Goal: Check status: Check status

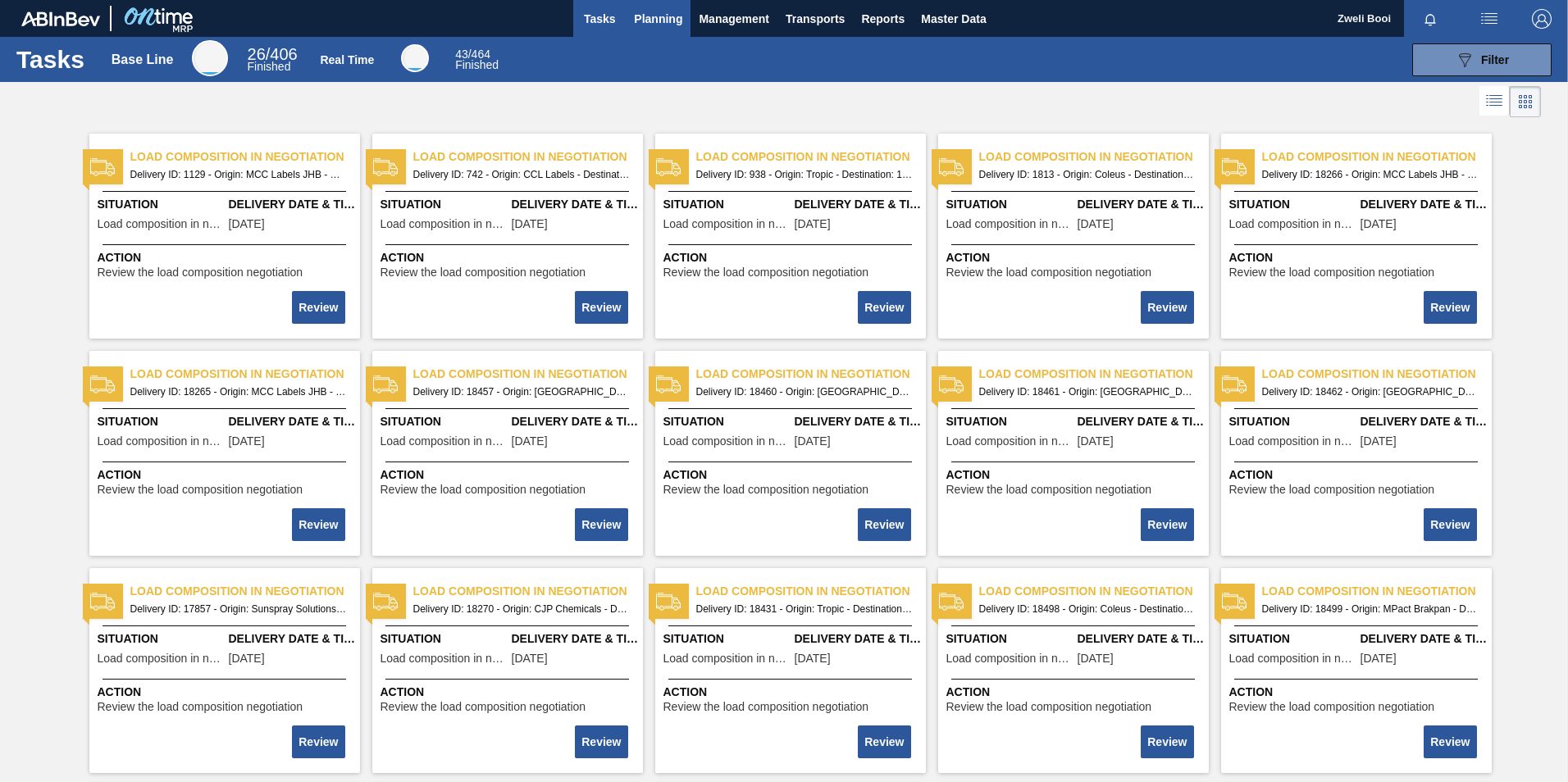
click at [650, 22] on span "Planning" at bounding box center [658, 19] width 49 height 20
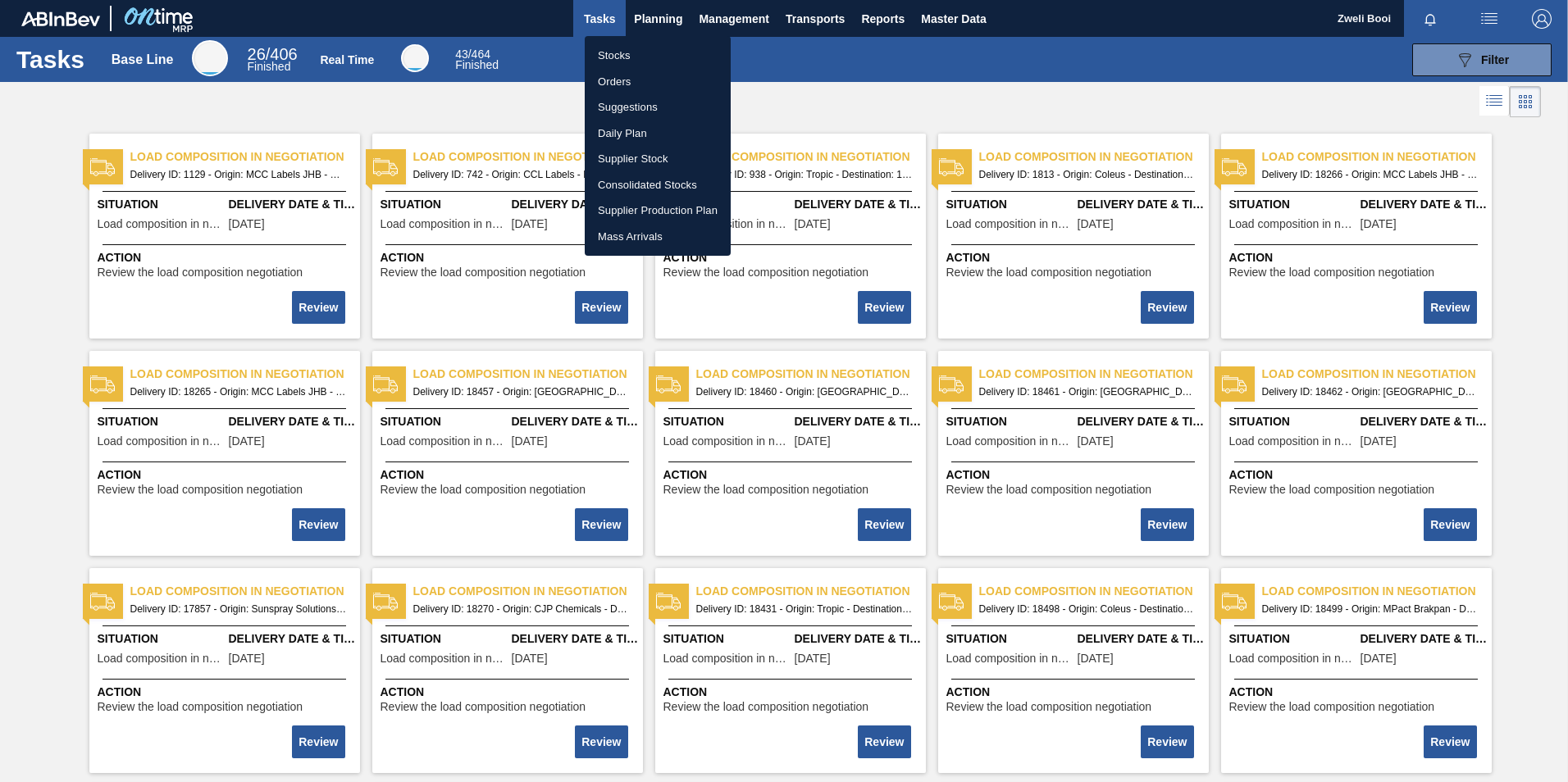
click at [631, 51] on li "Stocks" at bounding box center [657, 56] width 146 height 26
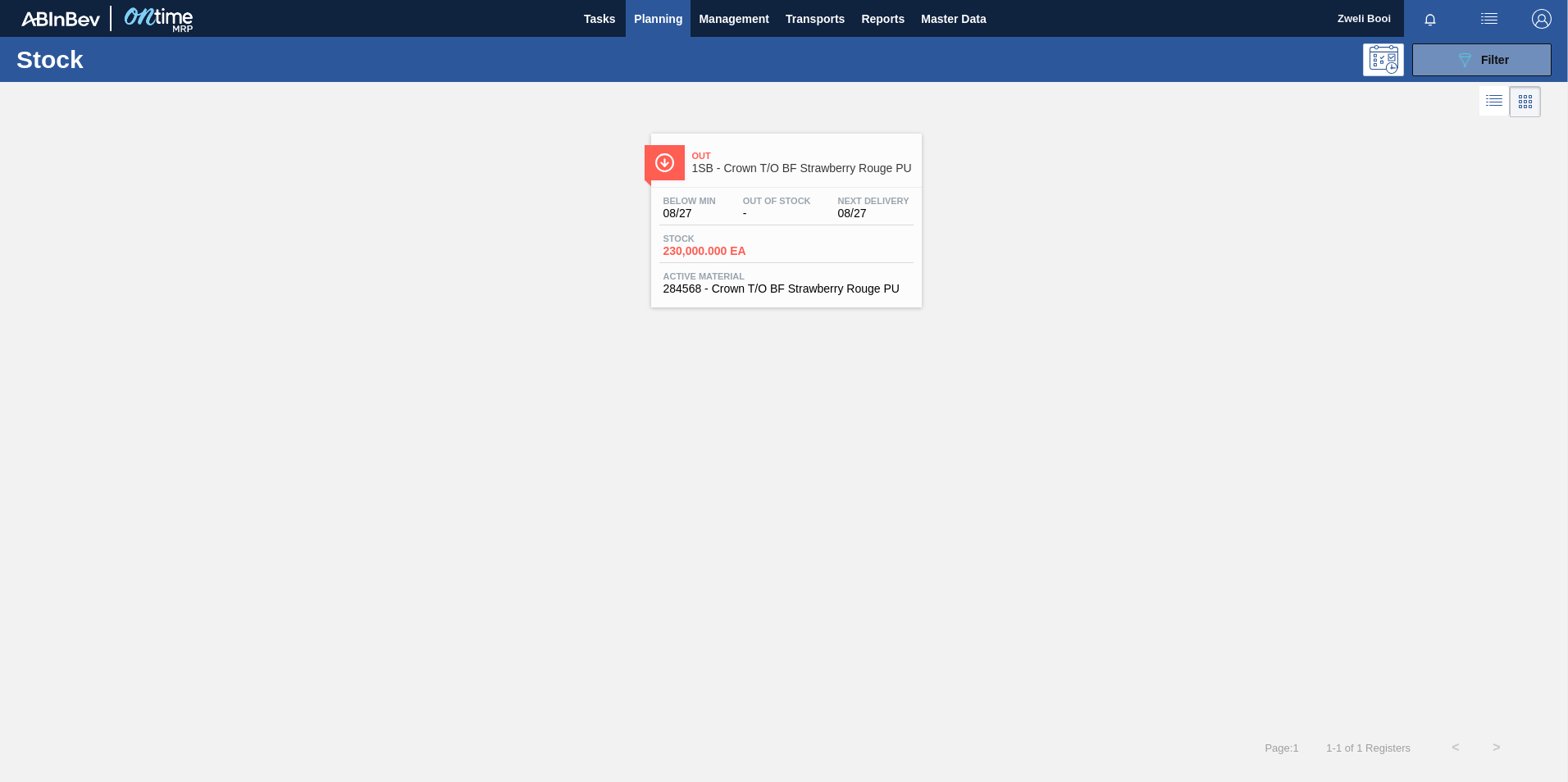
click at [796, 165] on span "1SB - Crown T/O BF Strawberry Rouge PU" at bounding box center [803, 168] width 221 height 12
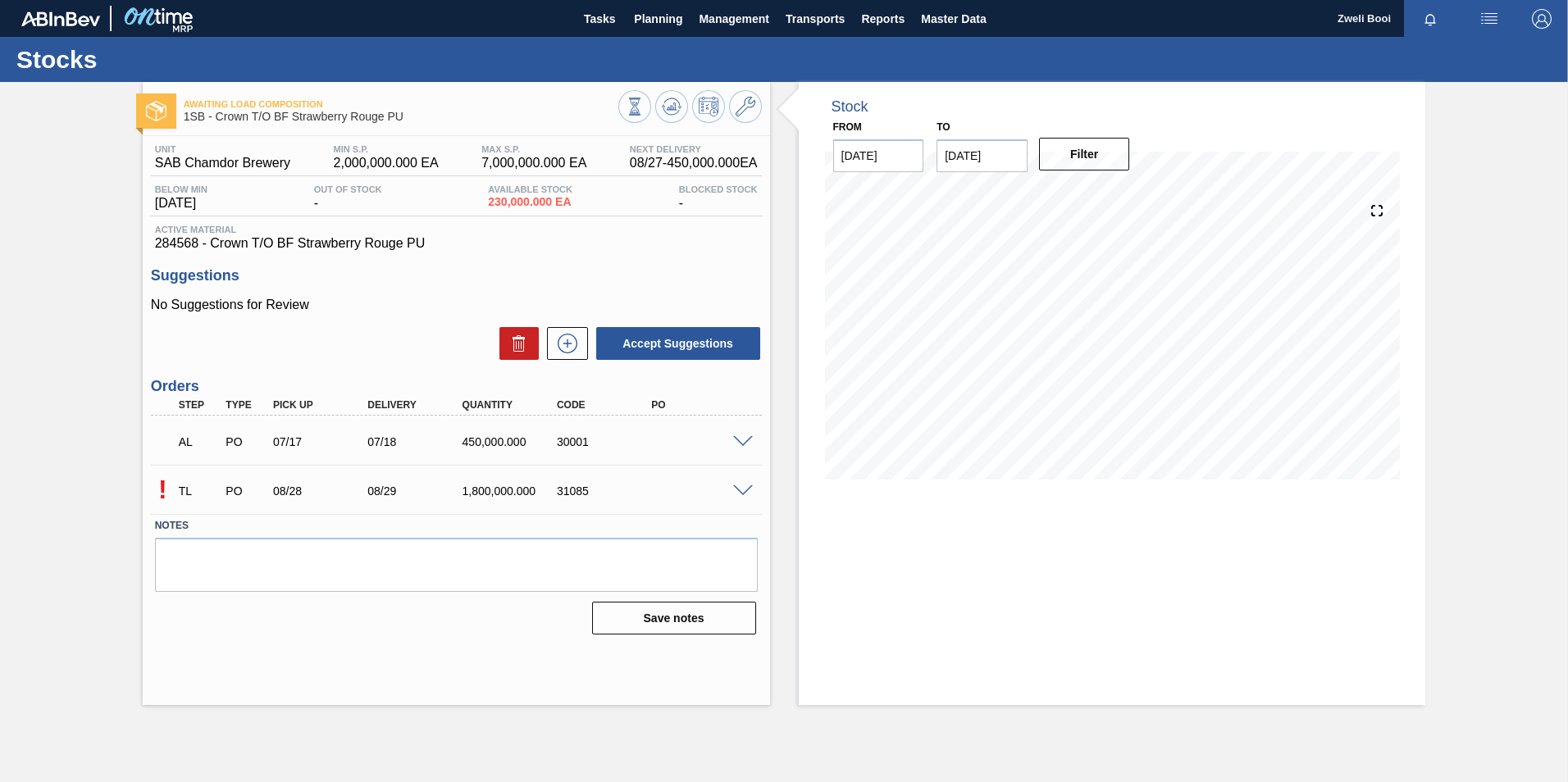
click at [742, 486] on span at bounding box center [743, 491] width 20 height 12
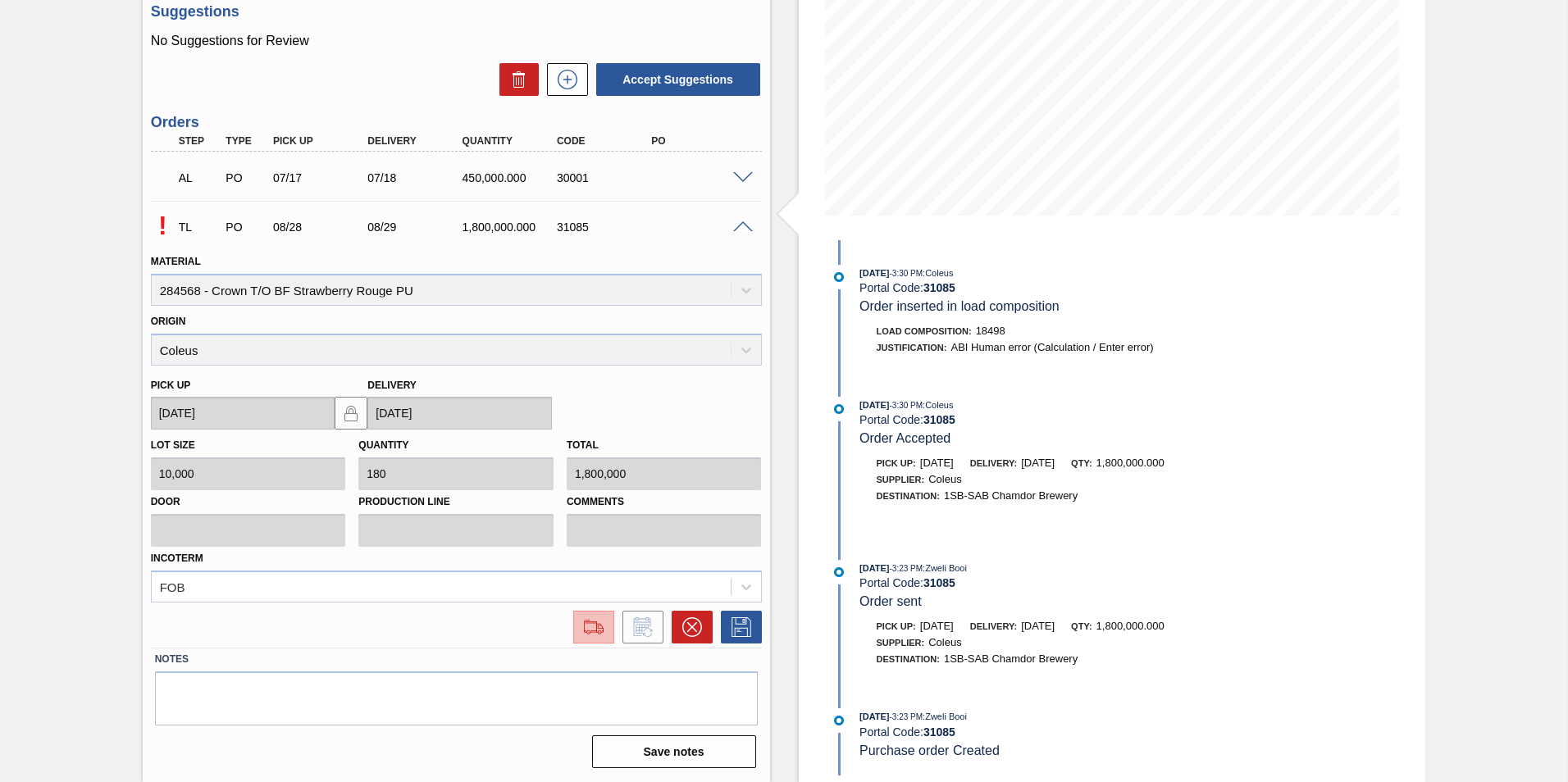
click at [588, 613] on button at bounding box center [593, 627] width 41 height 33
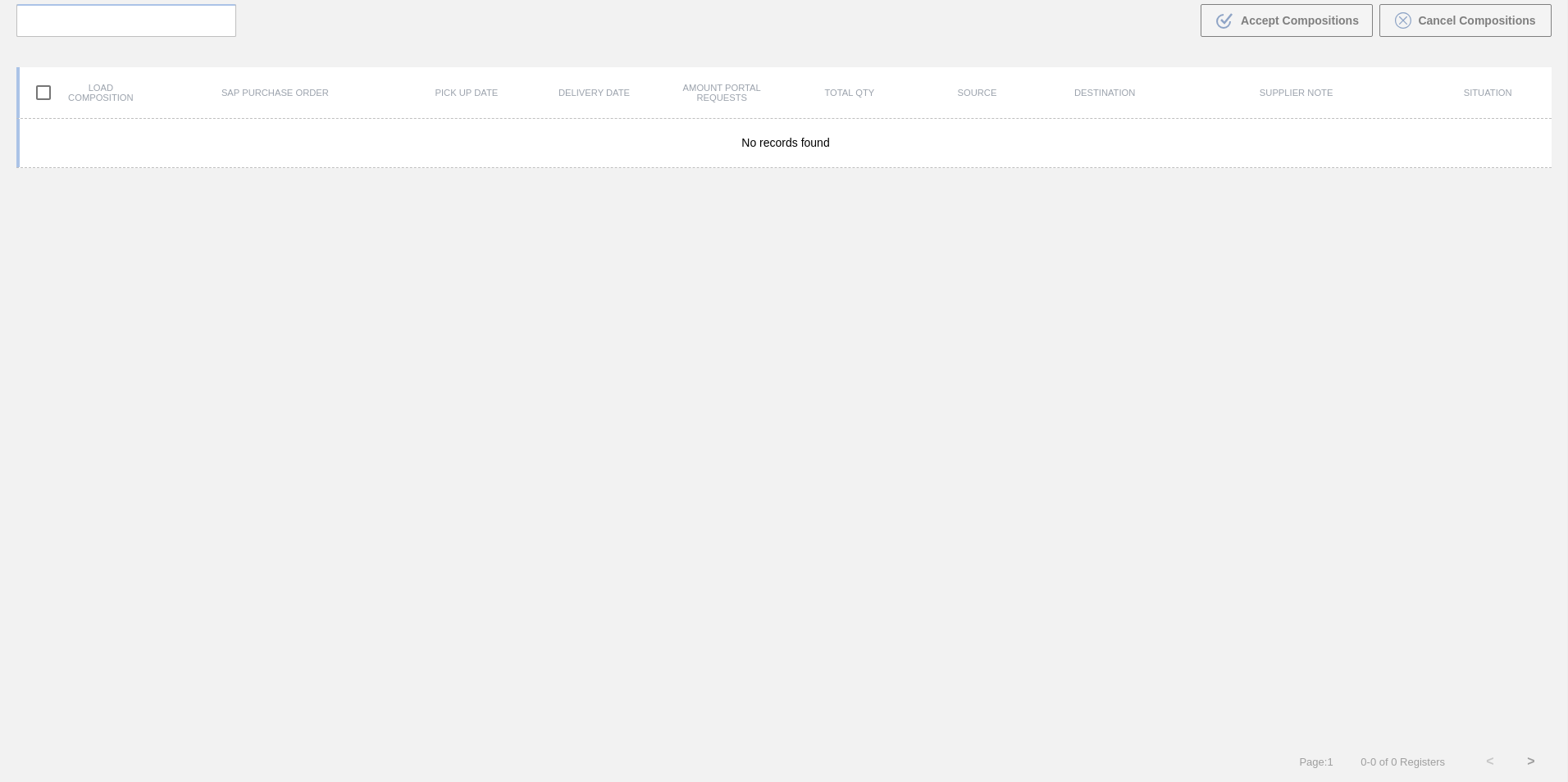
scroll to position [118, 0]
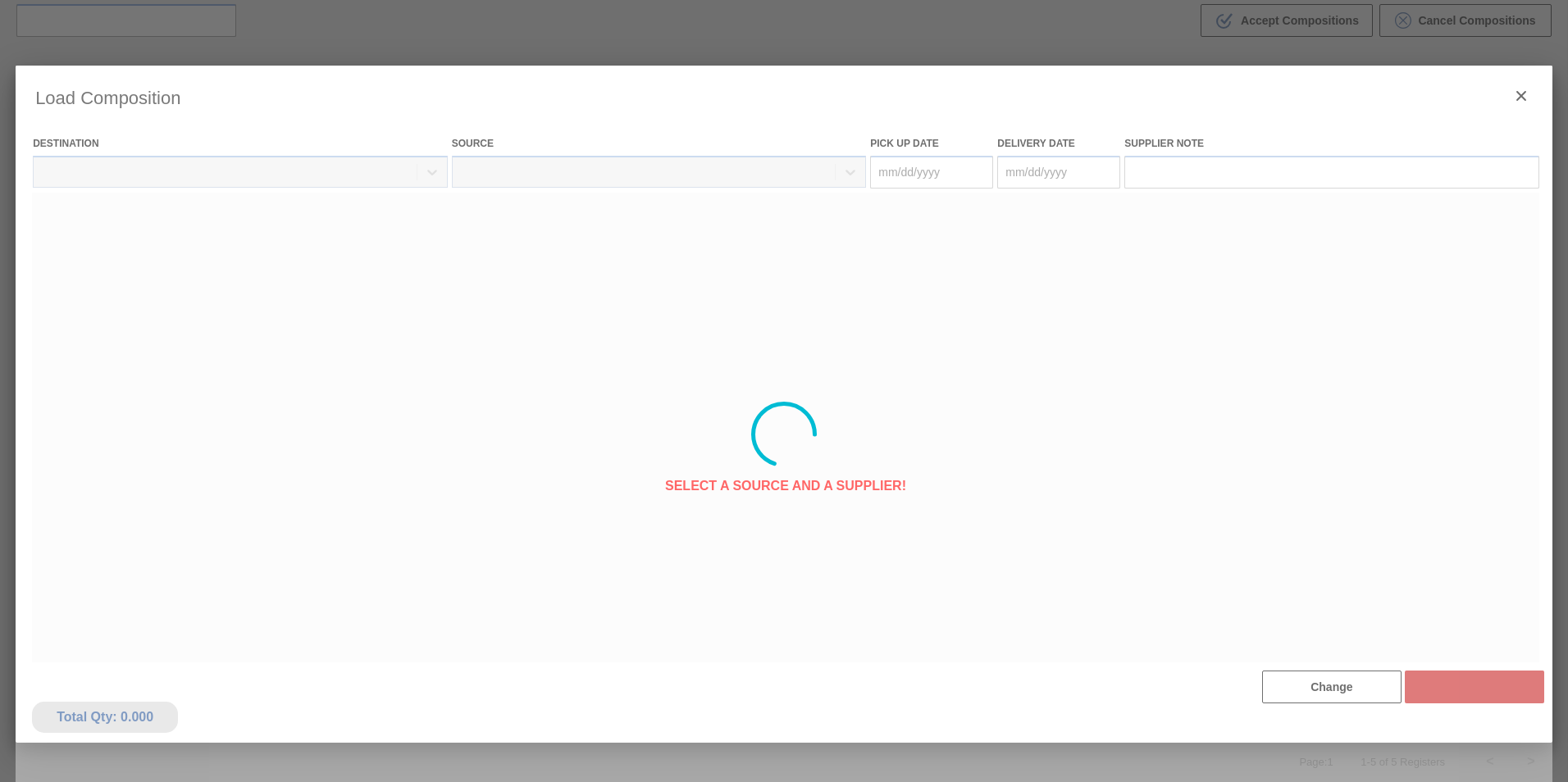
type Date "[DATE]"
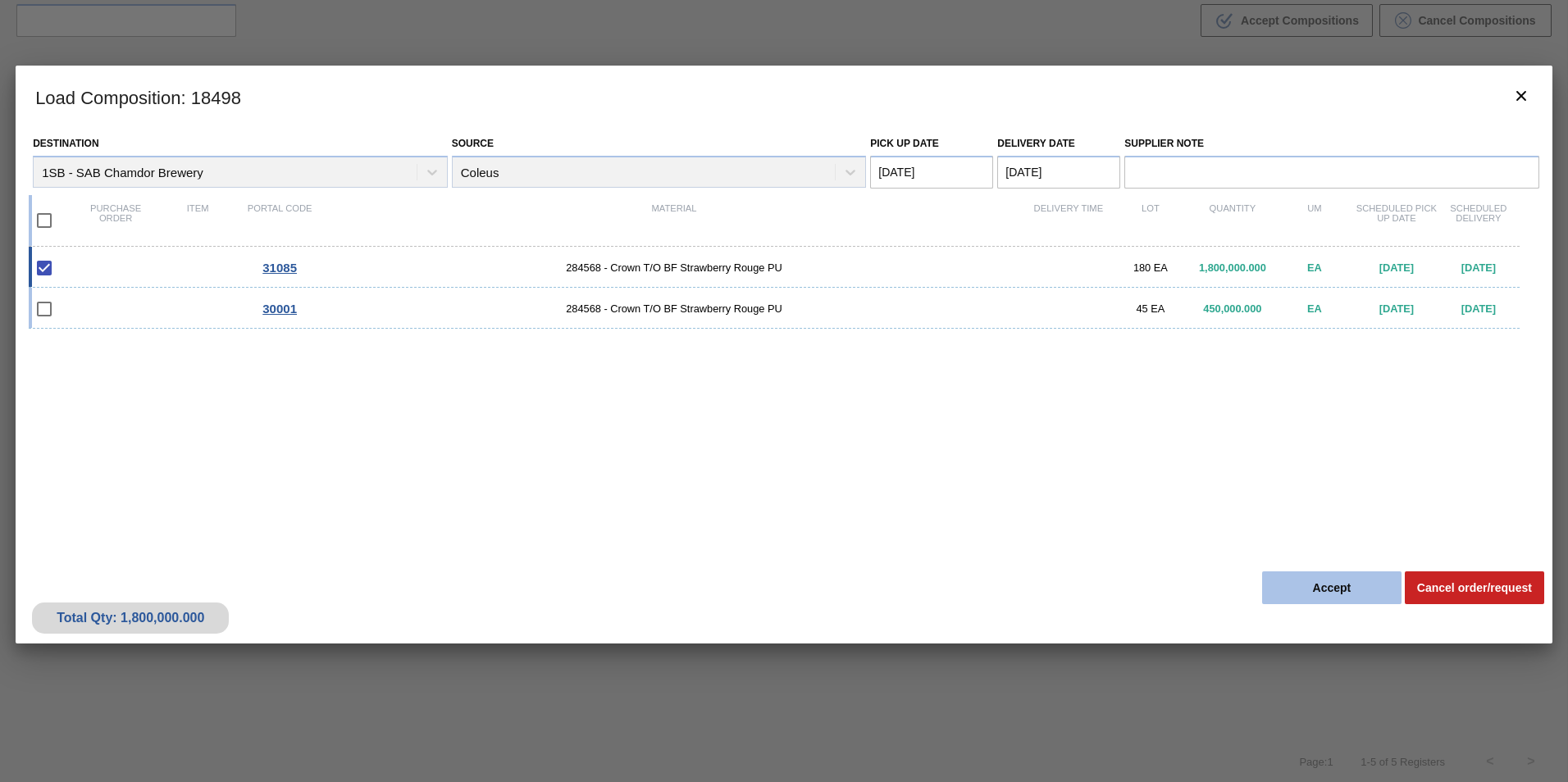
click at [1337, 590] on button "Accept" at bounding box center [1331, 588] width 139 height 33
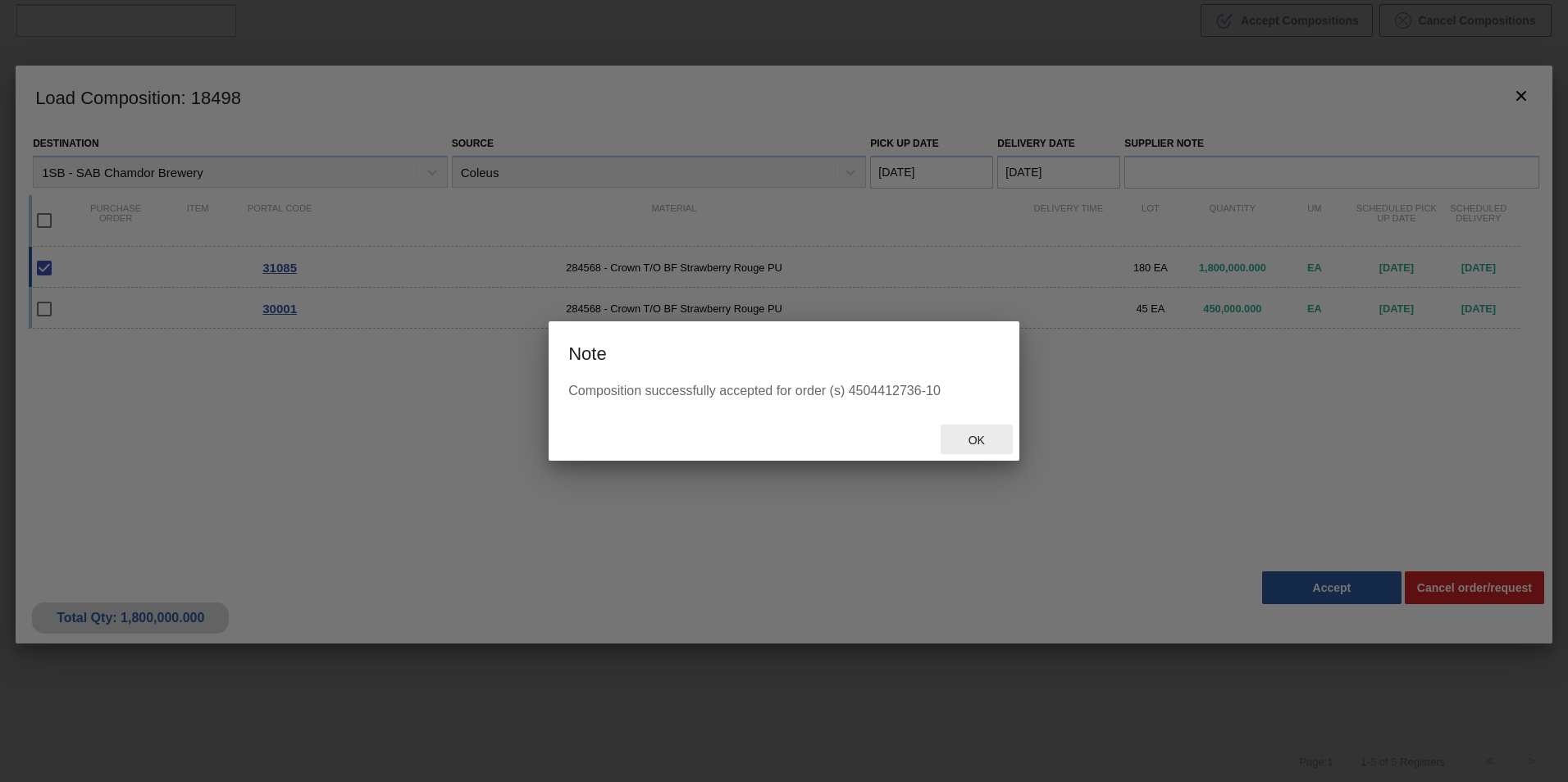
click at [977, 444] on span "Ok" at bounding box center [976, 440] width 43 height 13
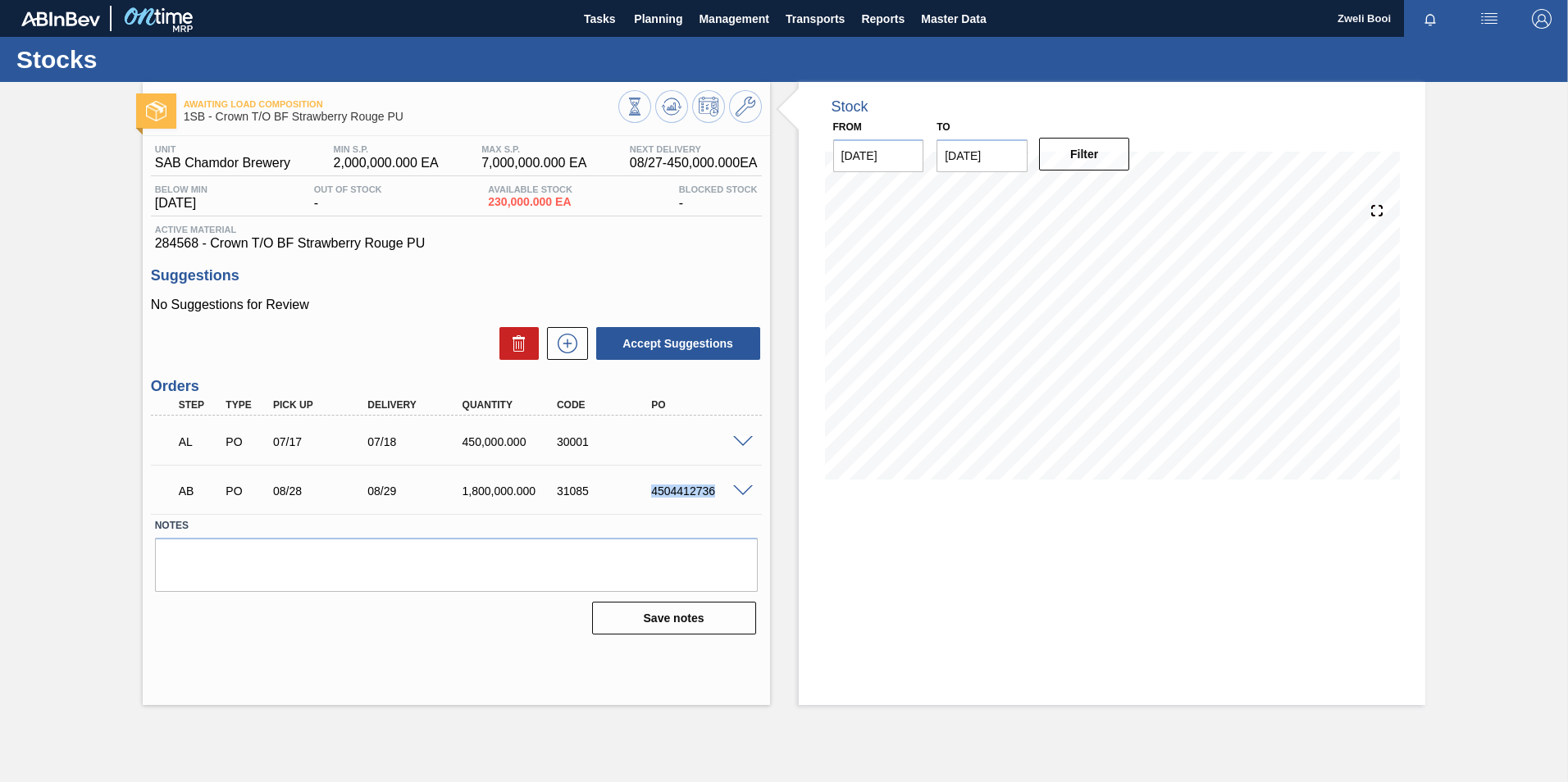
drag, startPoint x: 648, startPoint y: 491, endPoint x: 716, endPoint y: 492, distance: 68.0
click at [716, 492] on div "4504412736" at bounding box center [700, 491] width 105 height 13
copy div "4504412736"
click at [650, 12] on span "Planning" at bounding box center [658, 19] width 49 height 20
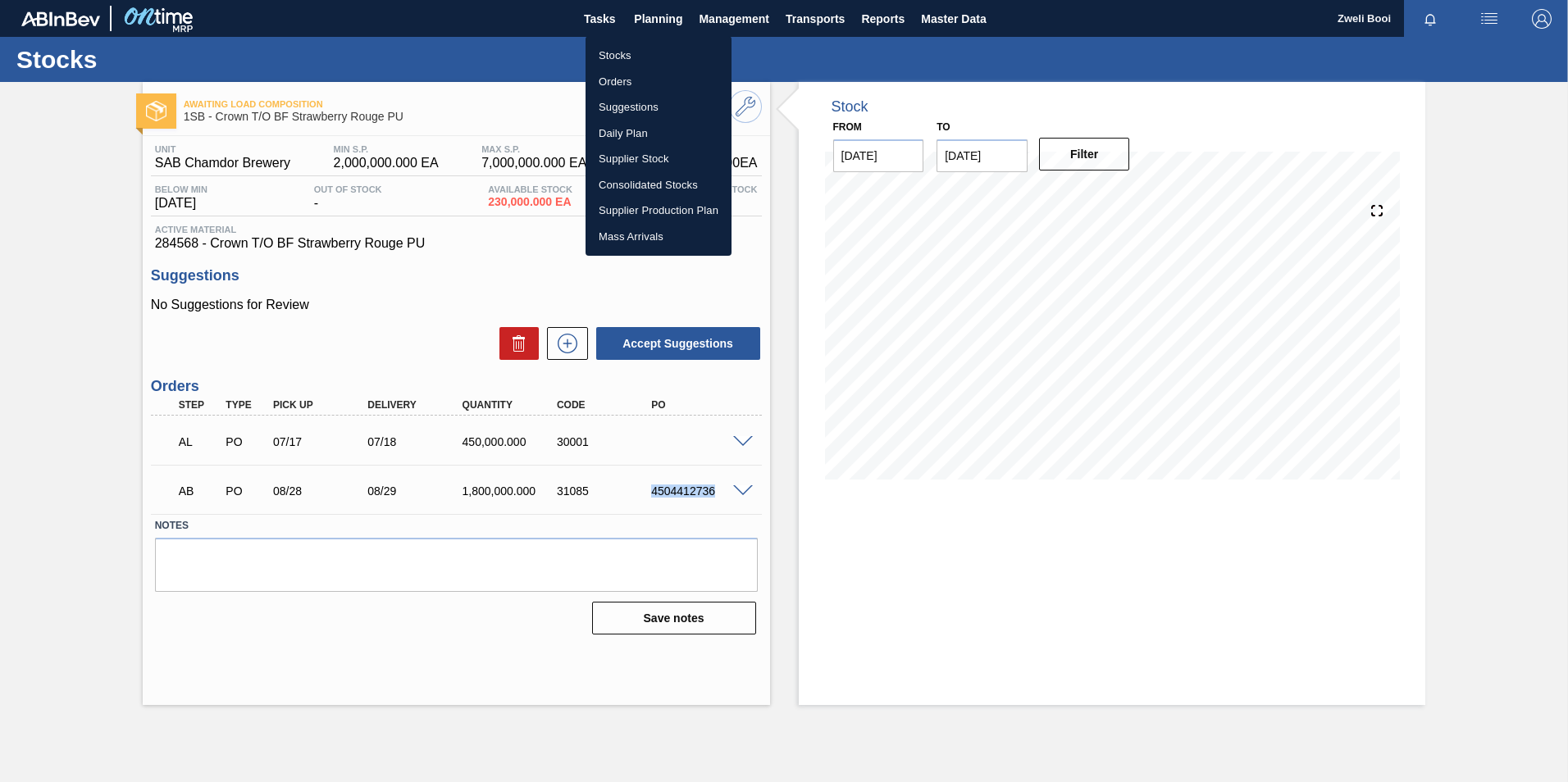
click at [626, 49] on li "Stocks" at bounding box center [658, 56] width 146 height 26
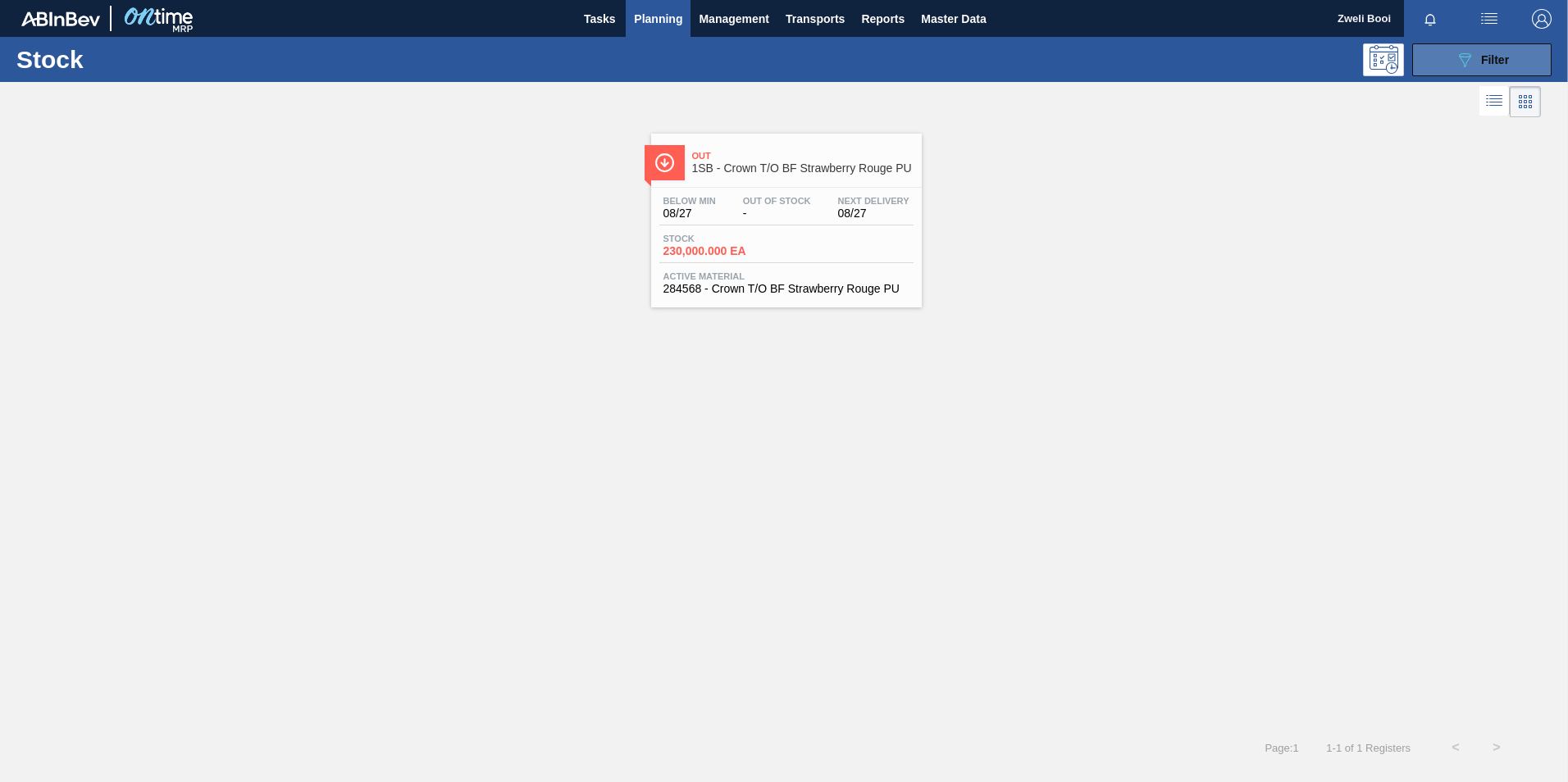
click at [1503, 65] on span "Filter" at bounding box center [1495, 60] width 28 height 13
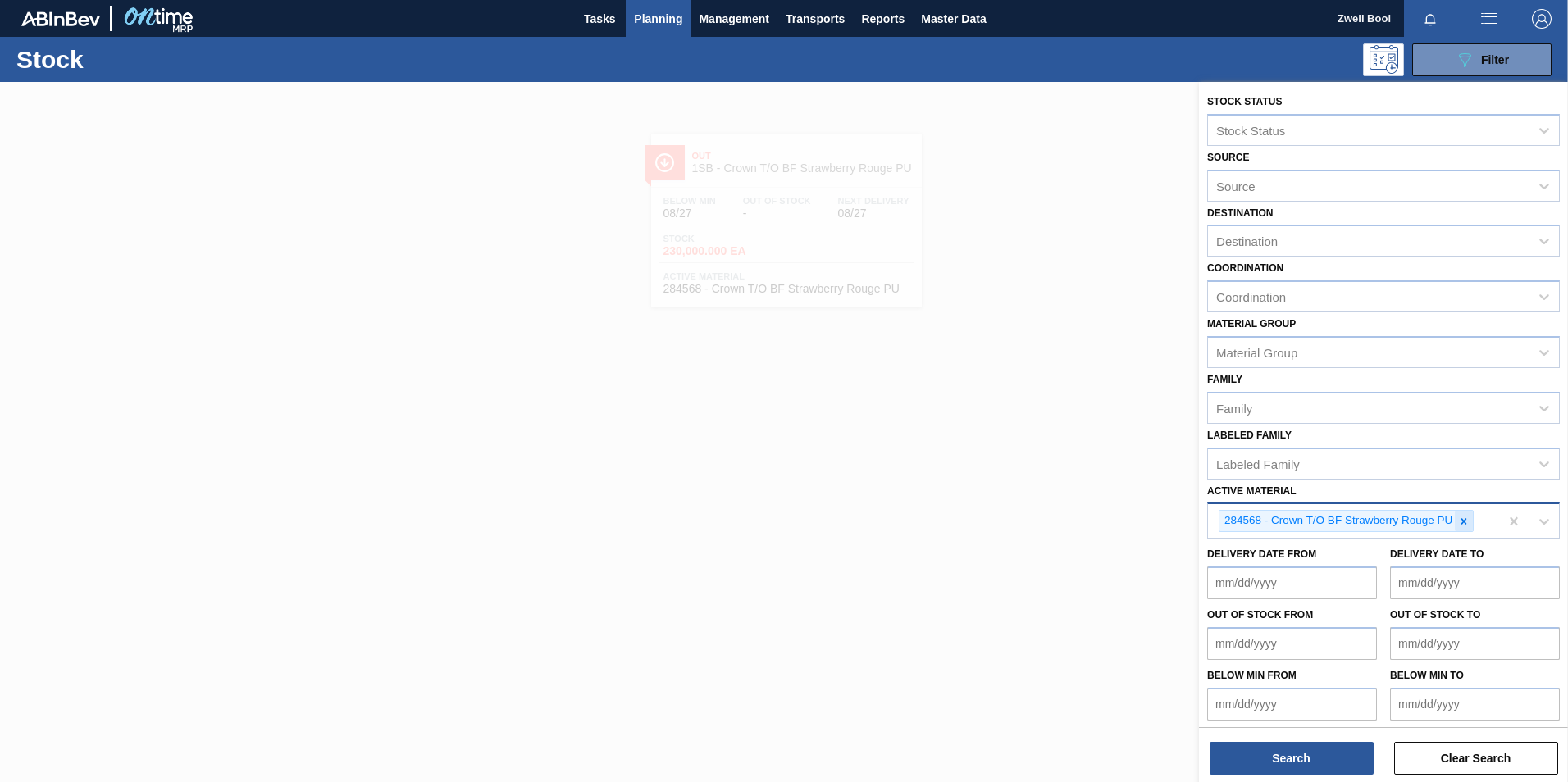
click at [1462, 524] on icon at bounding box center [1463, 521] width 6 height 6
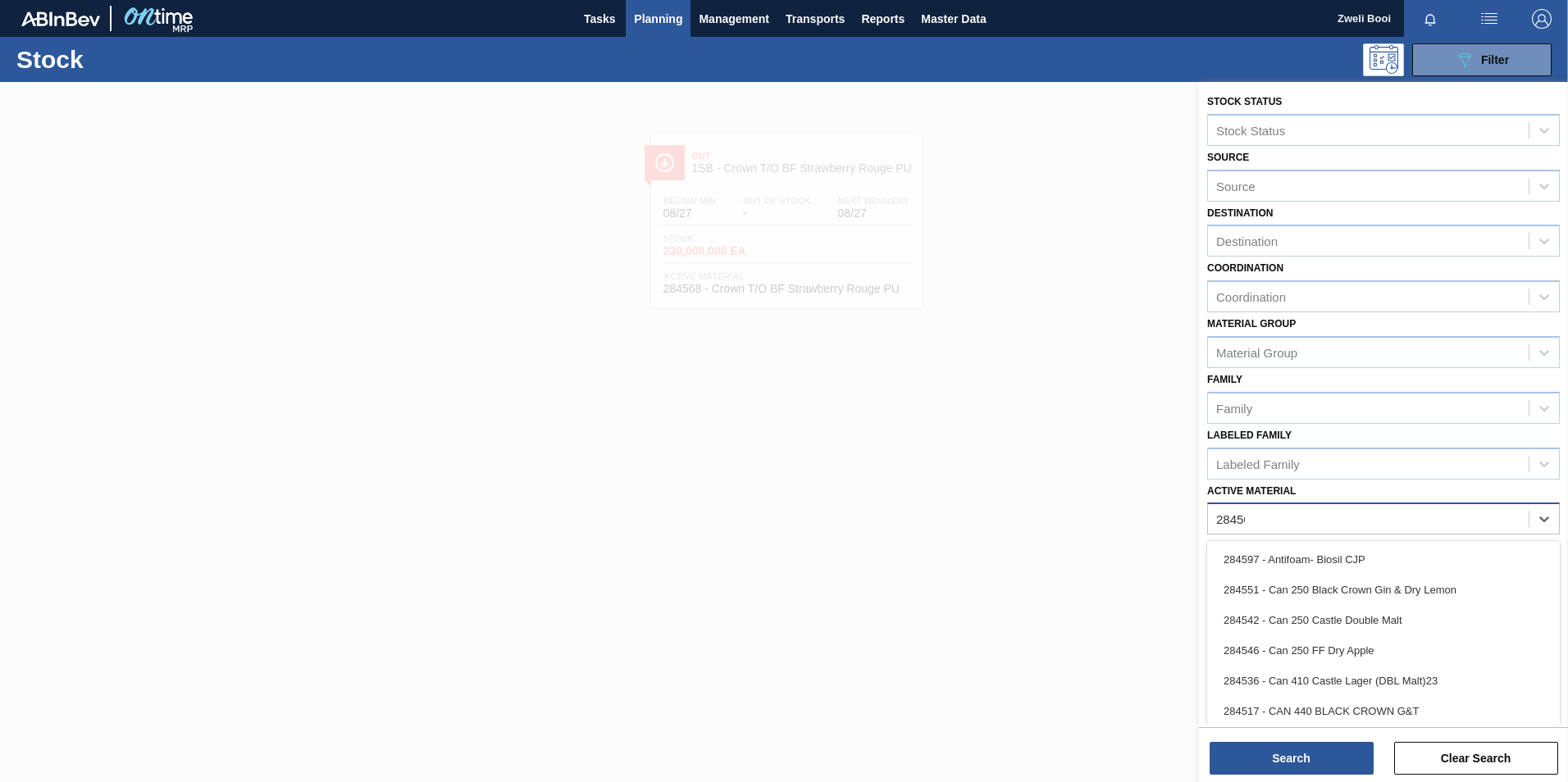
type Material "284569"
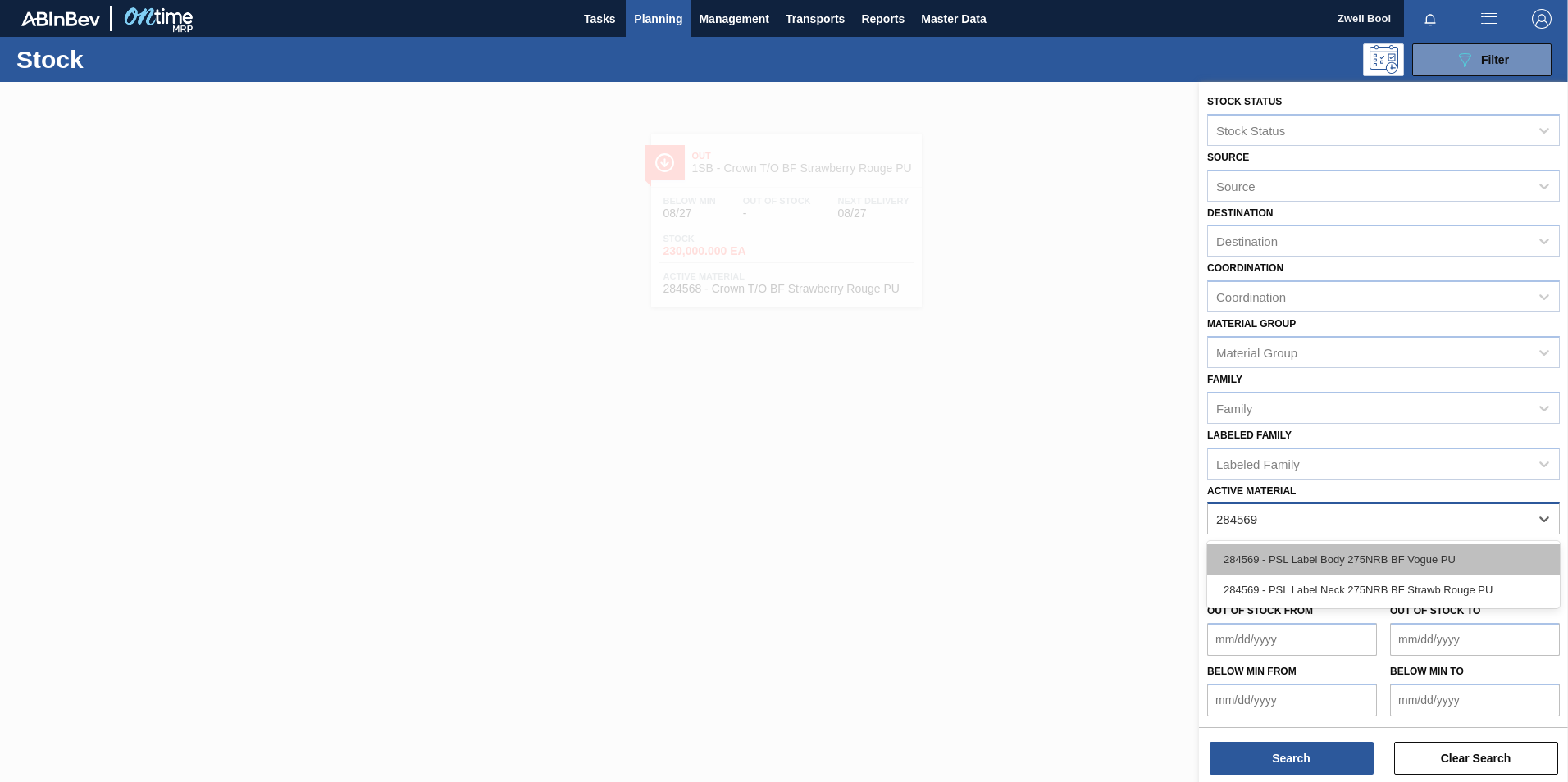
click at [1365, 554] on div "284569 - PSL Label Body 275NRB BF Vogue PU" at bounding box center [1383, 559] width 352 height 30
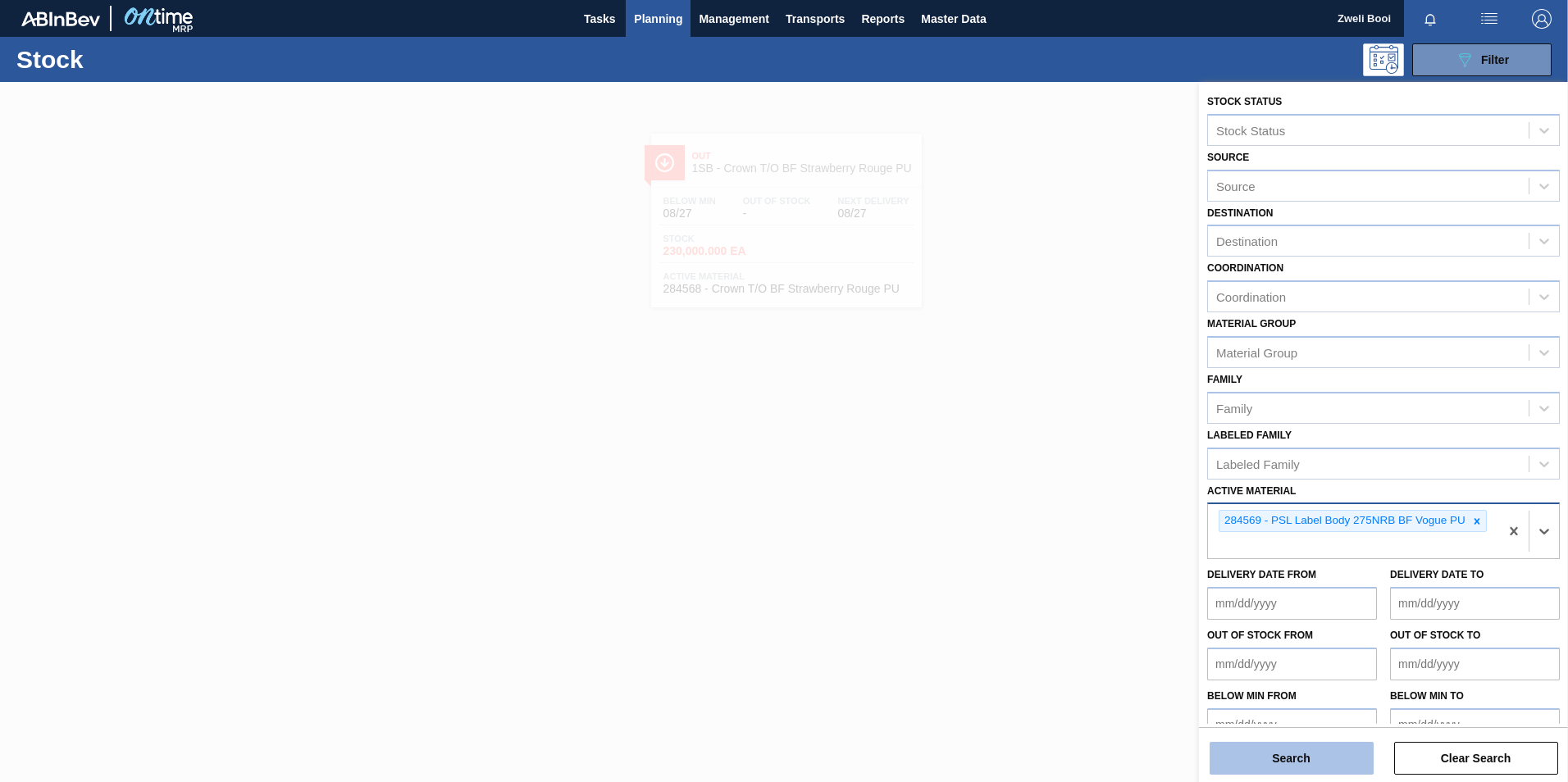
click at [1319, 752] on button "Search" at bounding box center [1291, 758] width 164 height 33
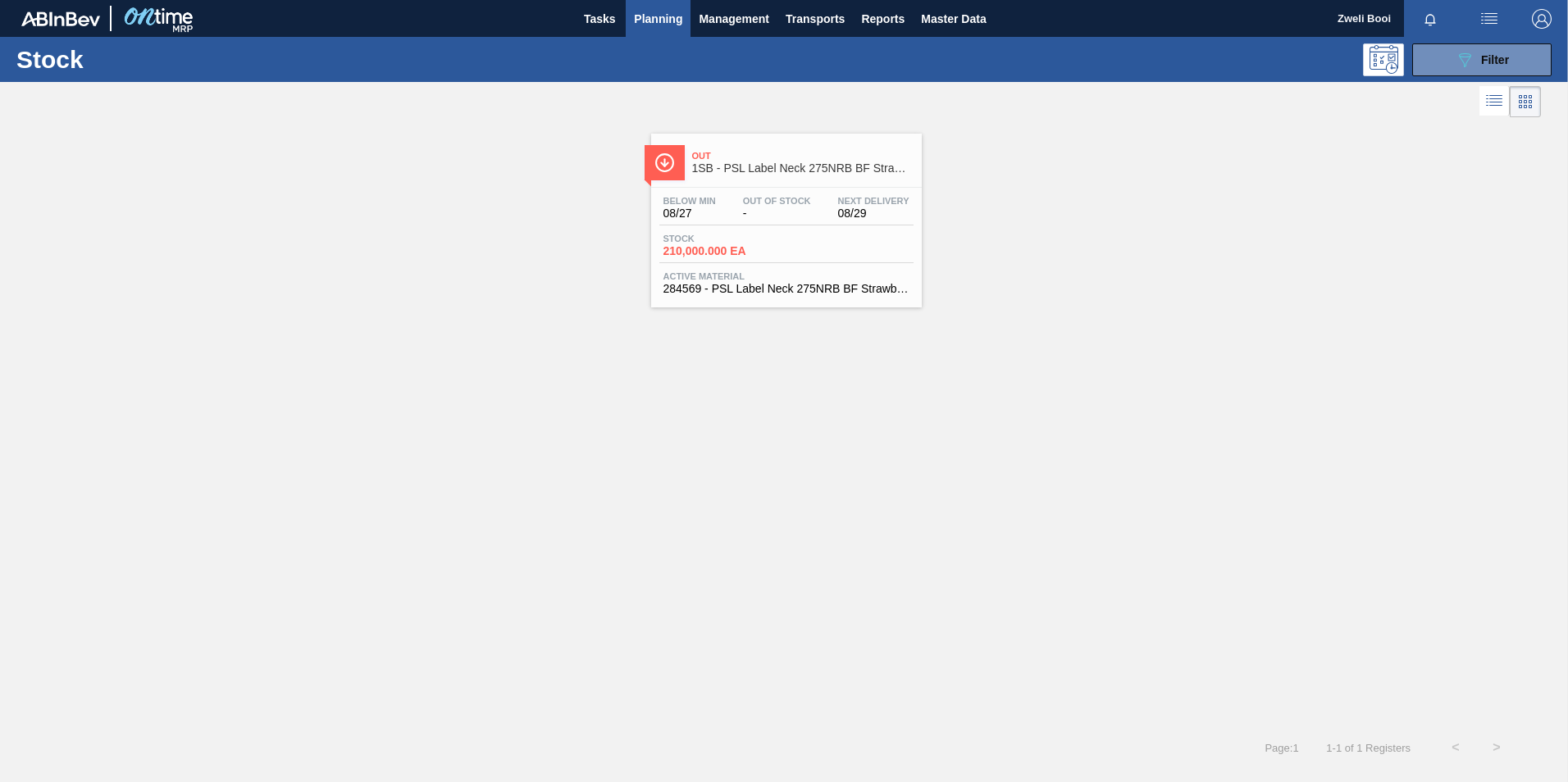
click at [794, 242] on div "Stock 210,000.000 EA" at bounding box center [786, 249] width 254 height 30
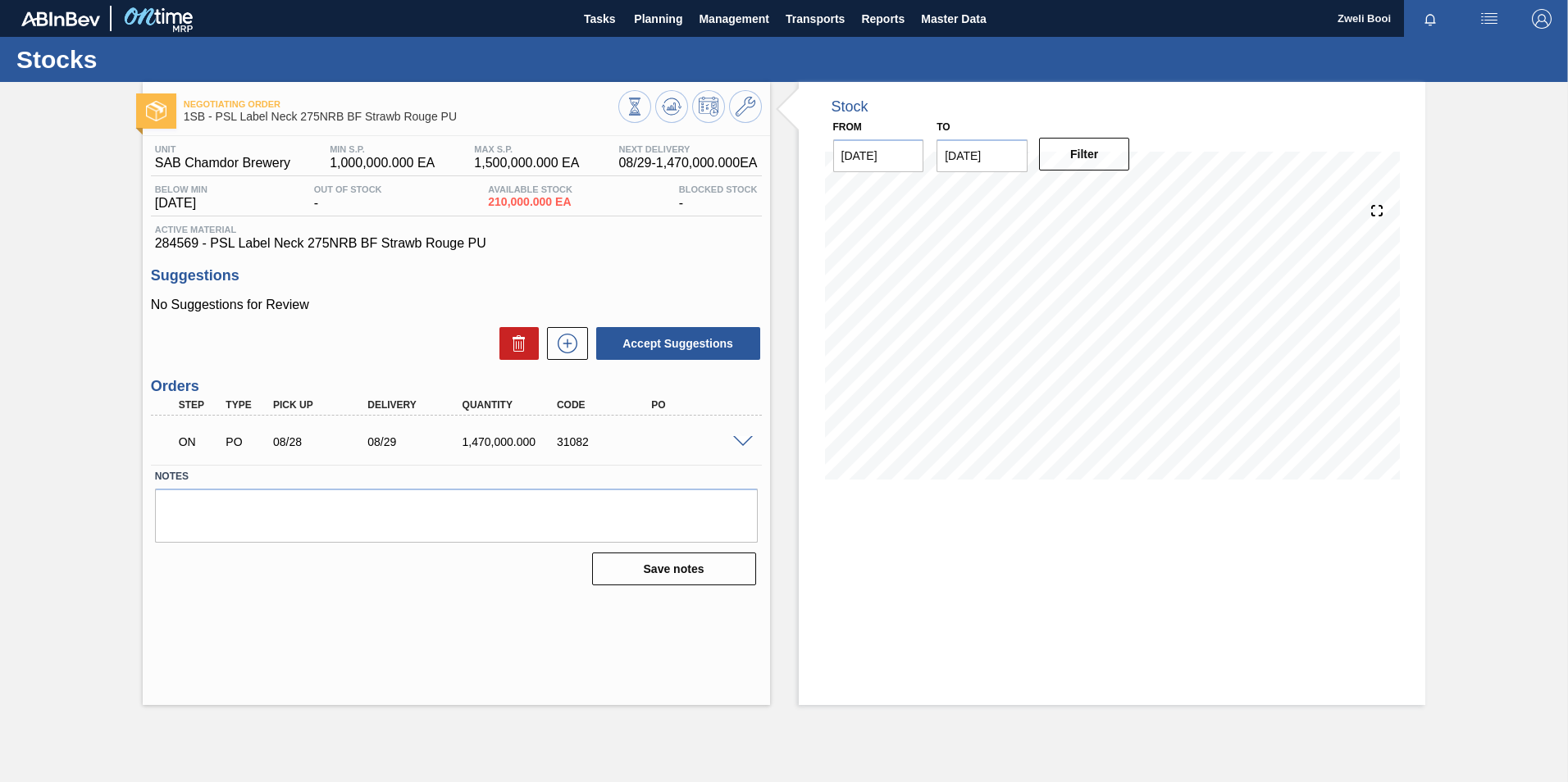
click at [741, 435] on div at bounding box center [746, 440] width 33 height 12
click at [744, 441] on span at bounding box center [743, 442] width 20 height 12
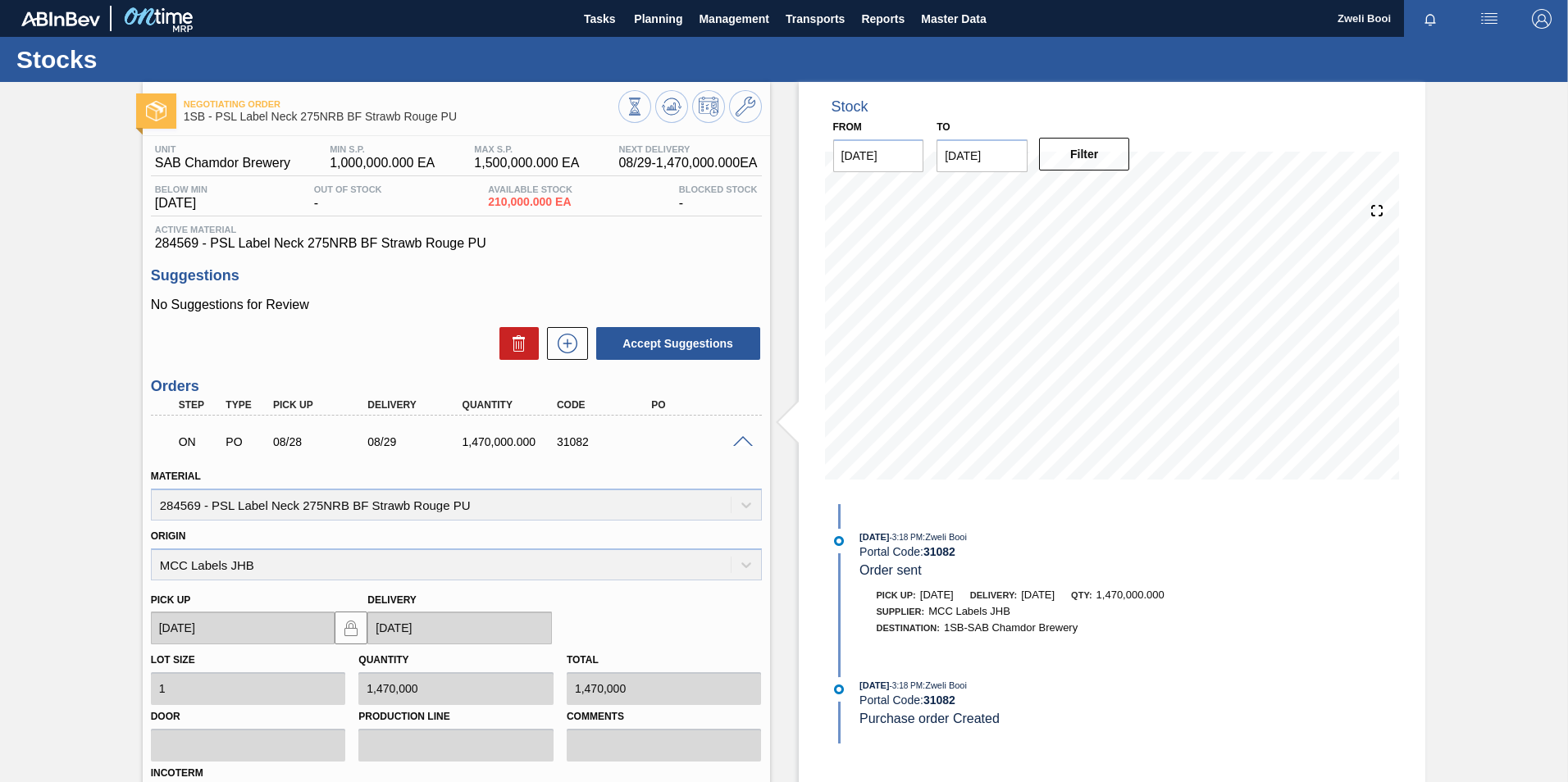
click at [742, 437] on span at bounding box center [743, 442] width 20 height 12
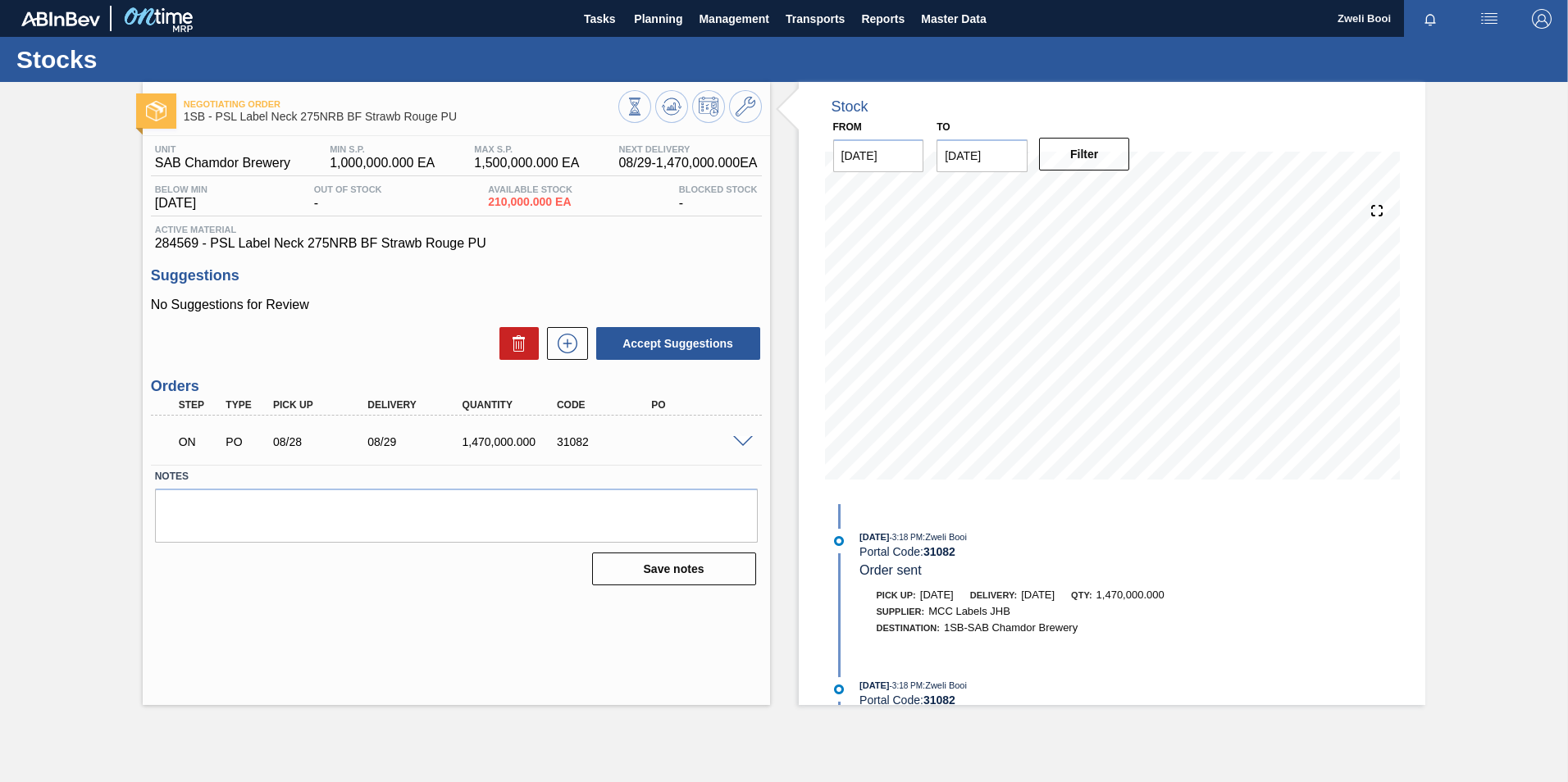
click at [742, 437] on span at bounding box center [743, 442] width 20 height 12
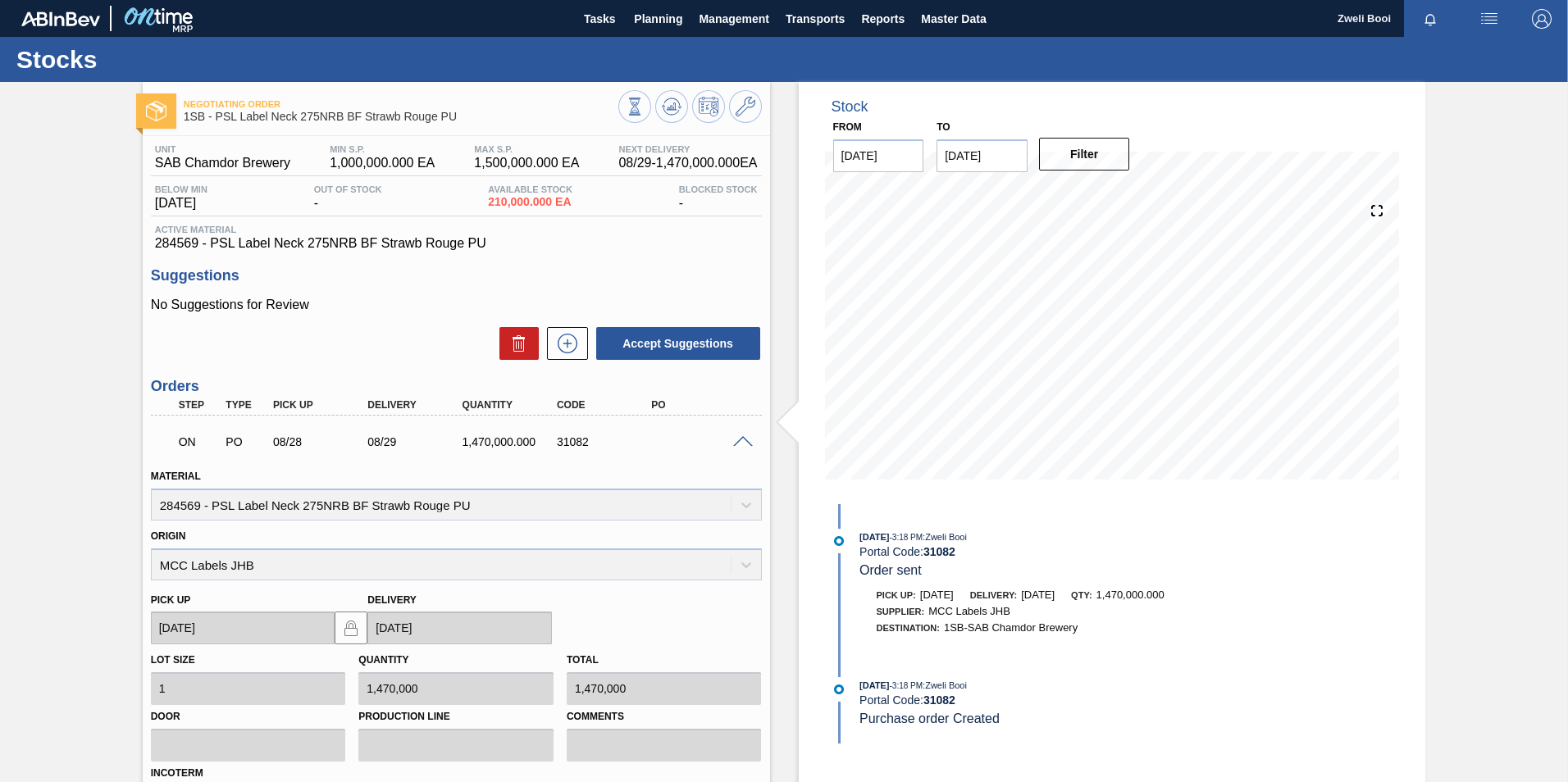
click at [742, 437] on span at bounding box center [743, 442] width 20 height 12
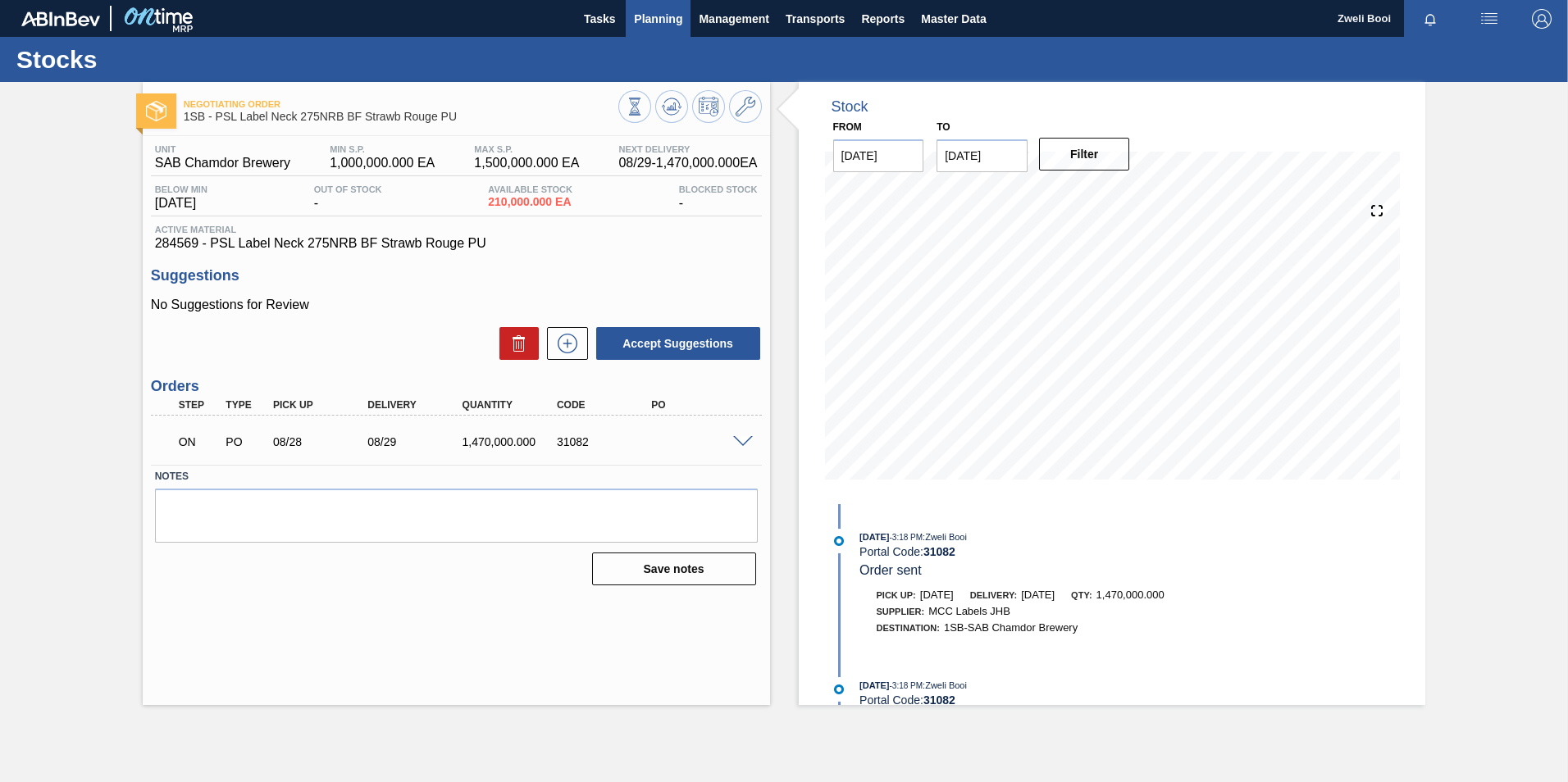
click at [663, 26] on span "Planning" at bounding box center [658, 19] width 49 height 20
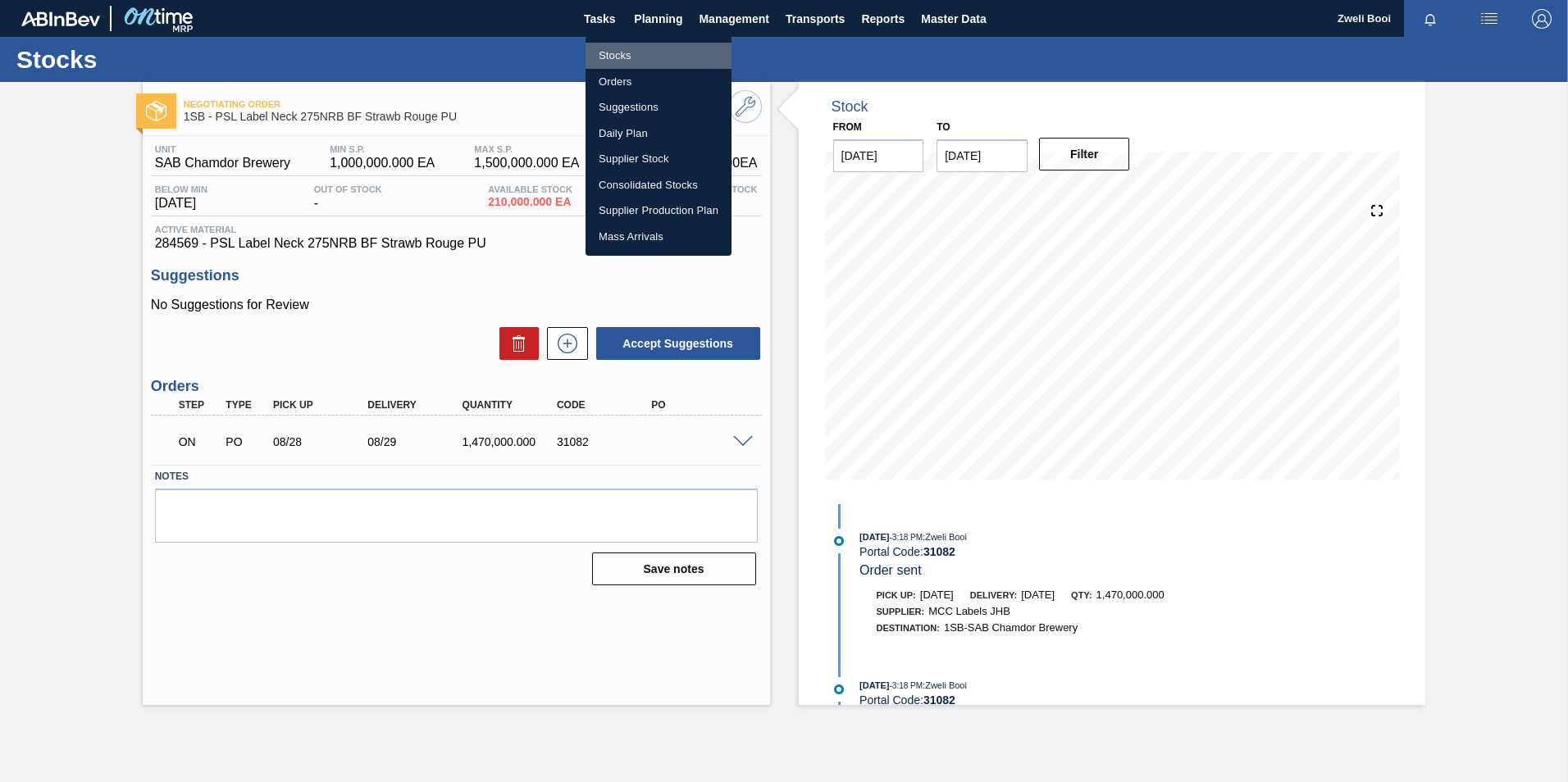
click at [629, 46] on li "Stocks" at bounding box center [658, 56] width 146 height 26
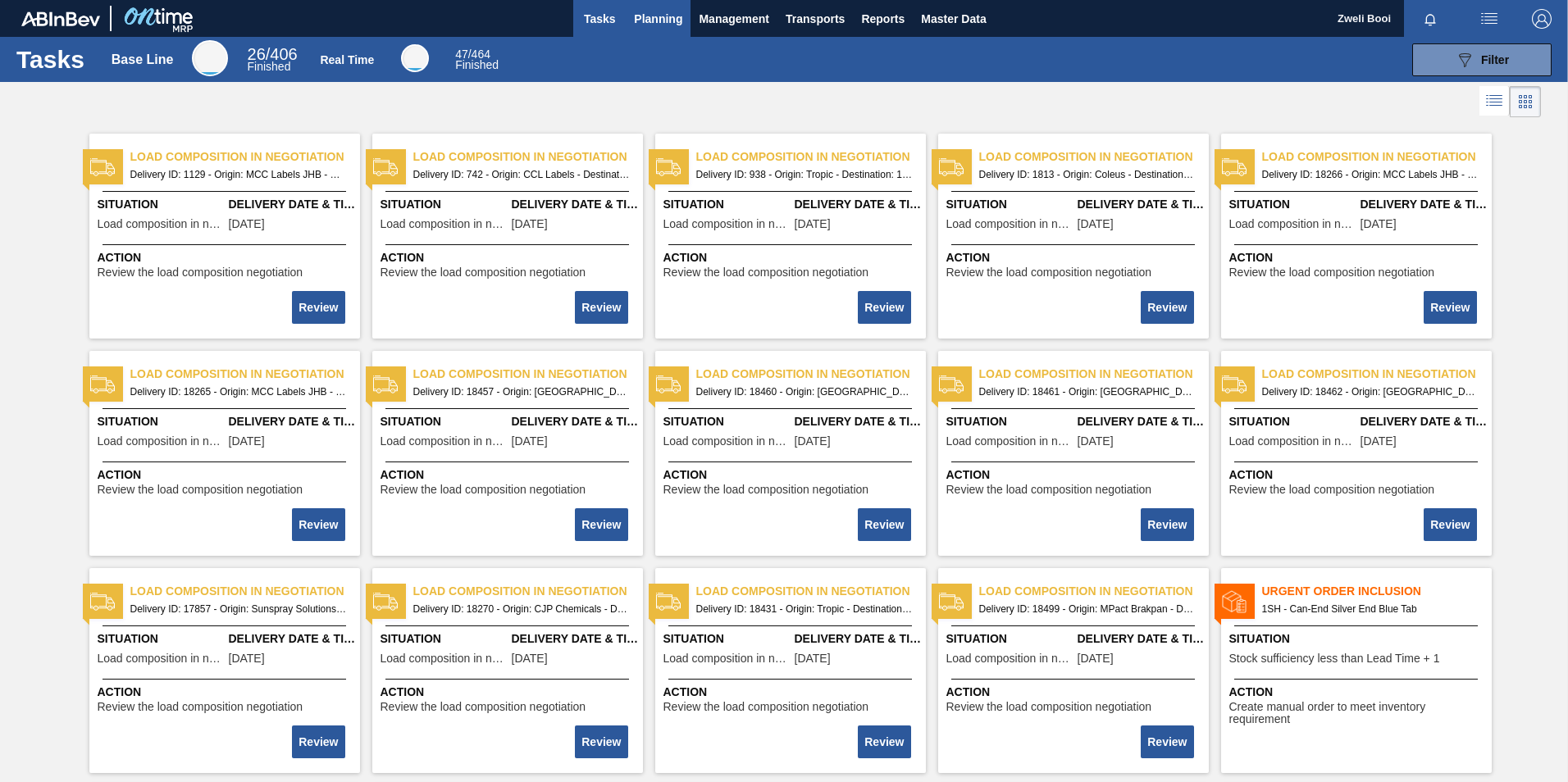
click at [657, 9] on span "Planning" at bounding box center [658, 19] width 49 height 20
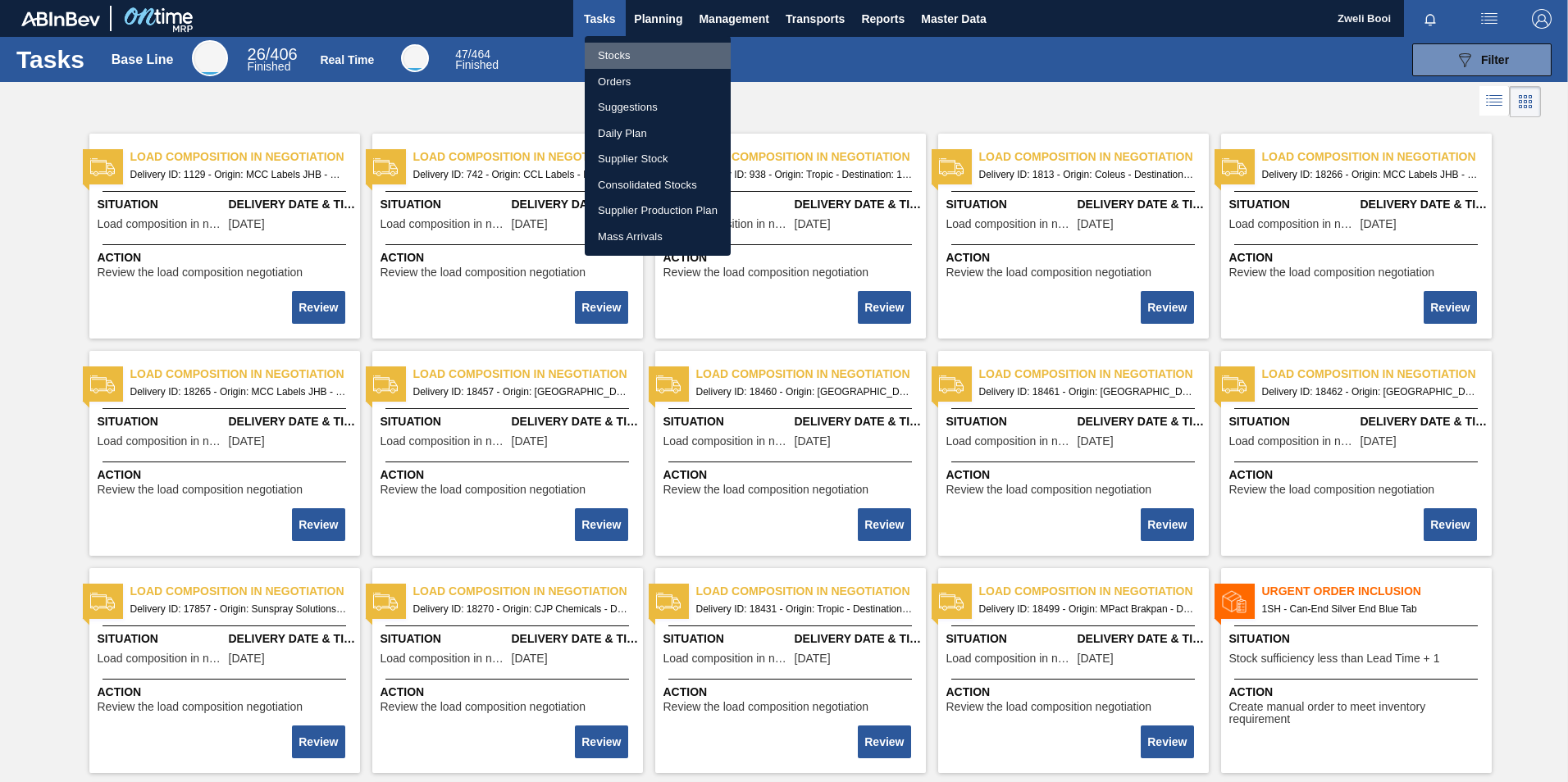
click at [615, 53] on li "Stocks" at bounding box center [657, 56] width 146 height 26
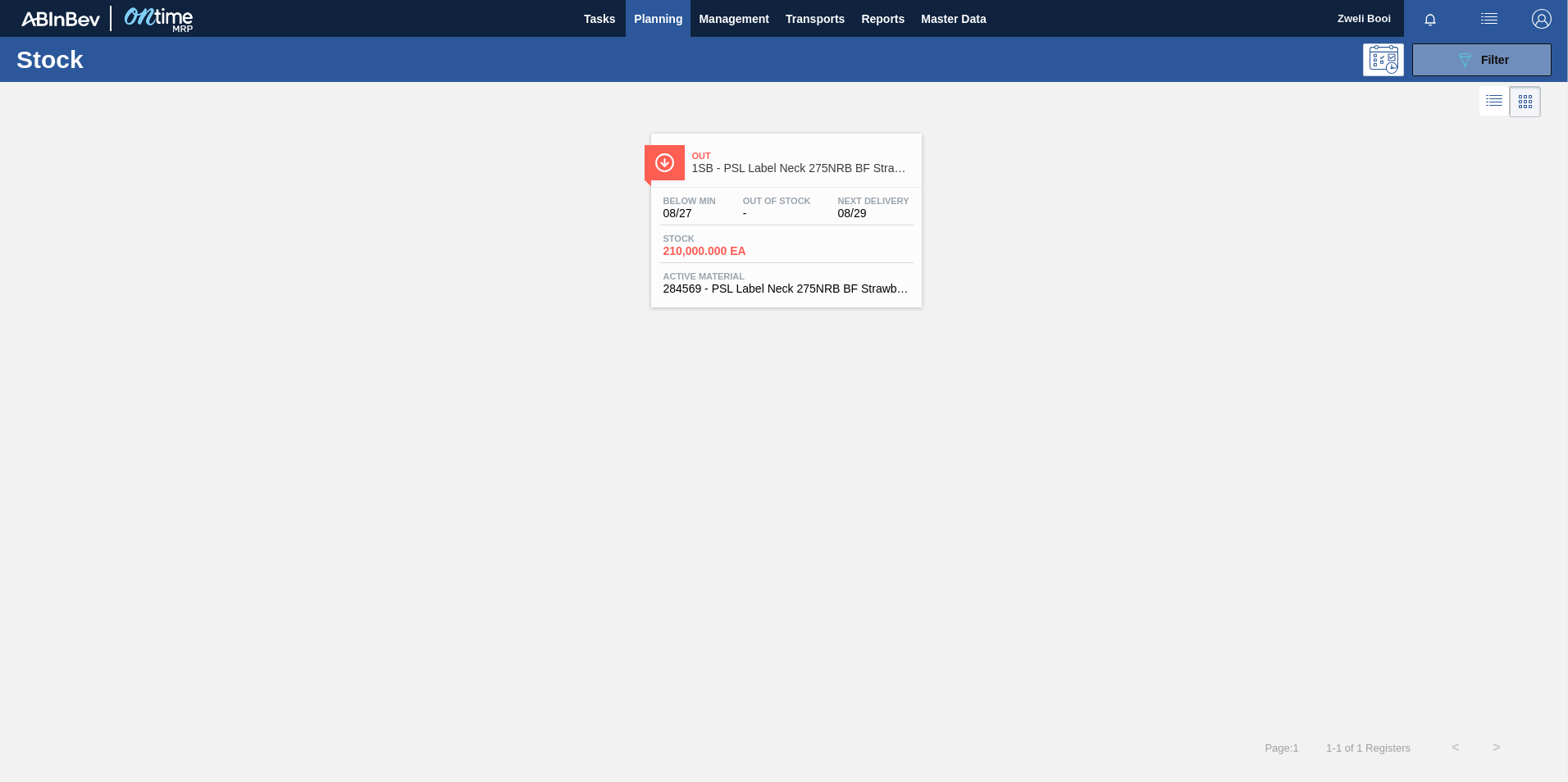
click at [786, 166] on span "1SB - PSL Label Neck 275NRB BF Strawb Rouge PU" at bounding box center [803, 168] width 221 height 12
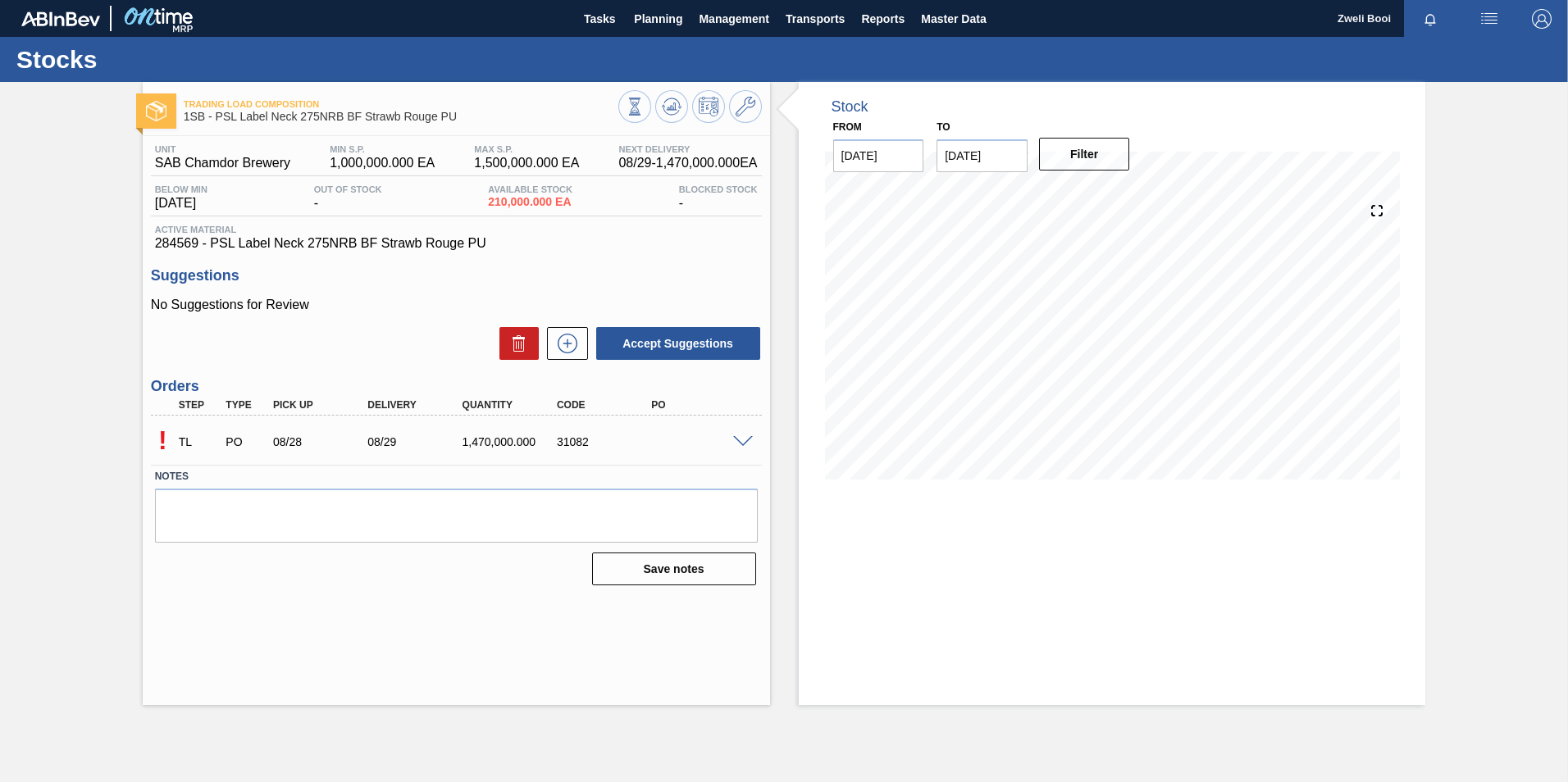
click at [747, 435] on div at bounding box center [746, 440] width 33 height 12
click at [745, 442] on span at bounding box center [743, 442] width 20 height 12
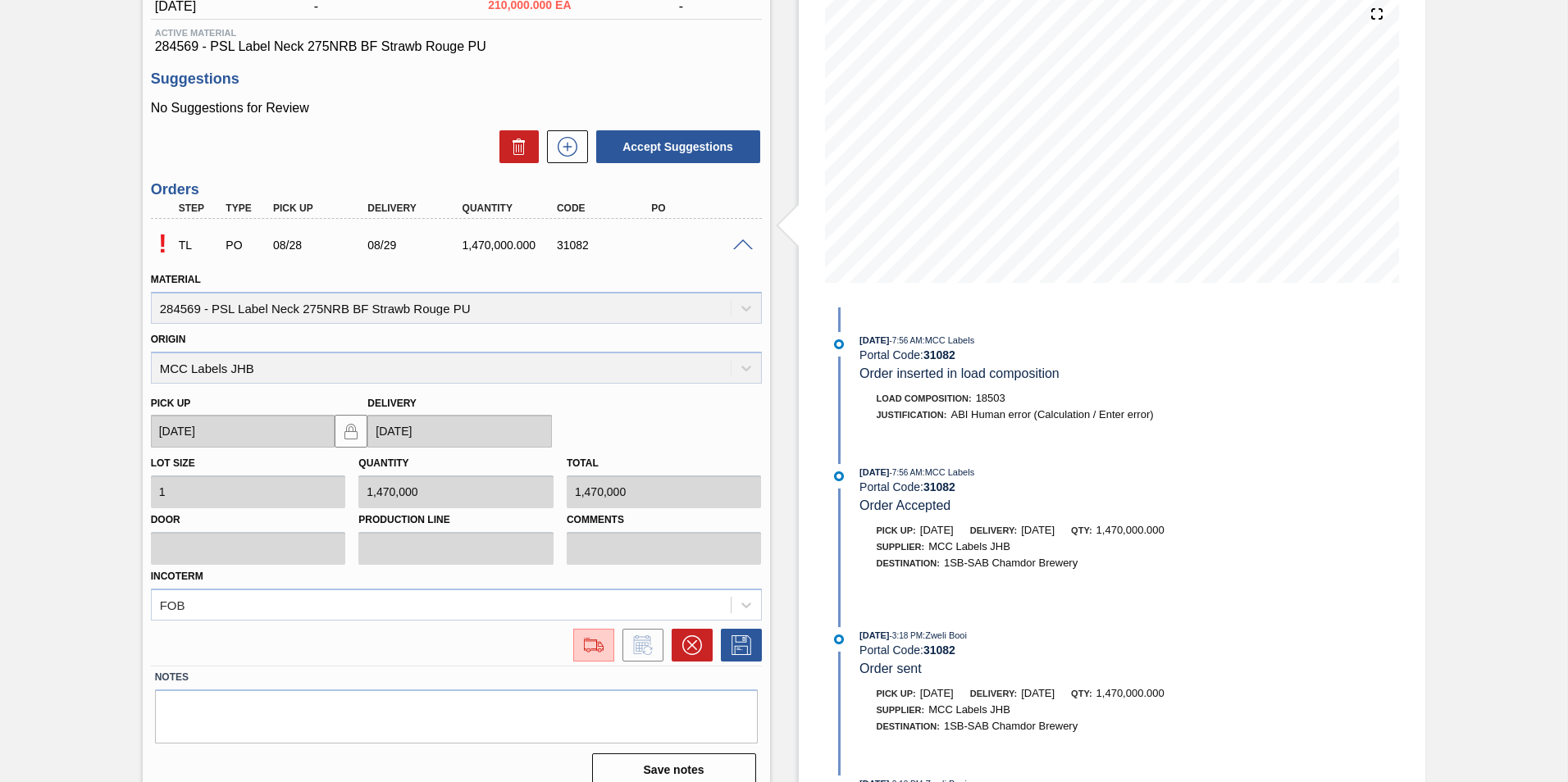
scroll to position [215, 0]
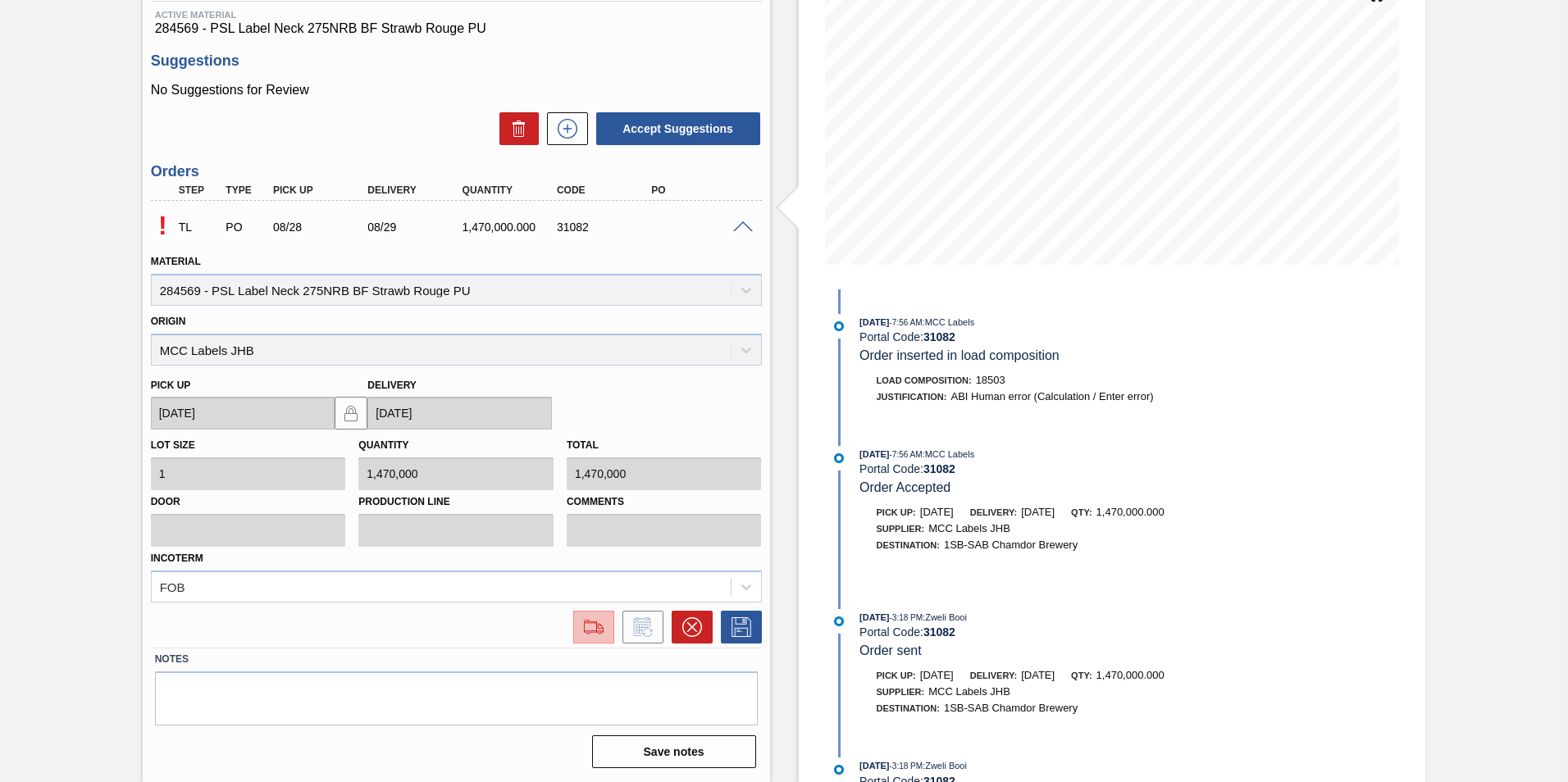
click at [589, 643] on button at bounding box center [593, 627] width 41 height 33
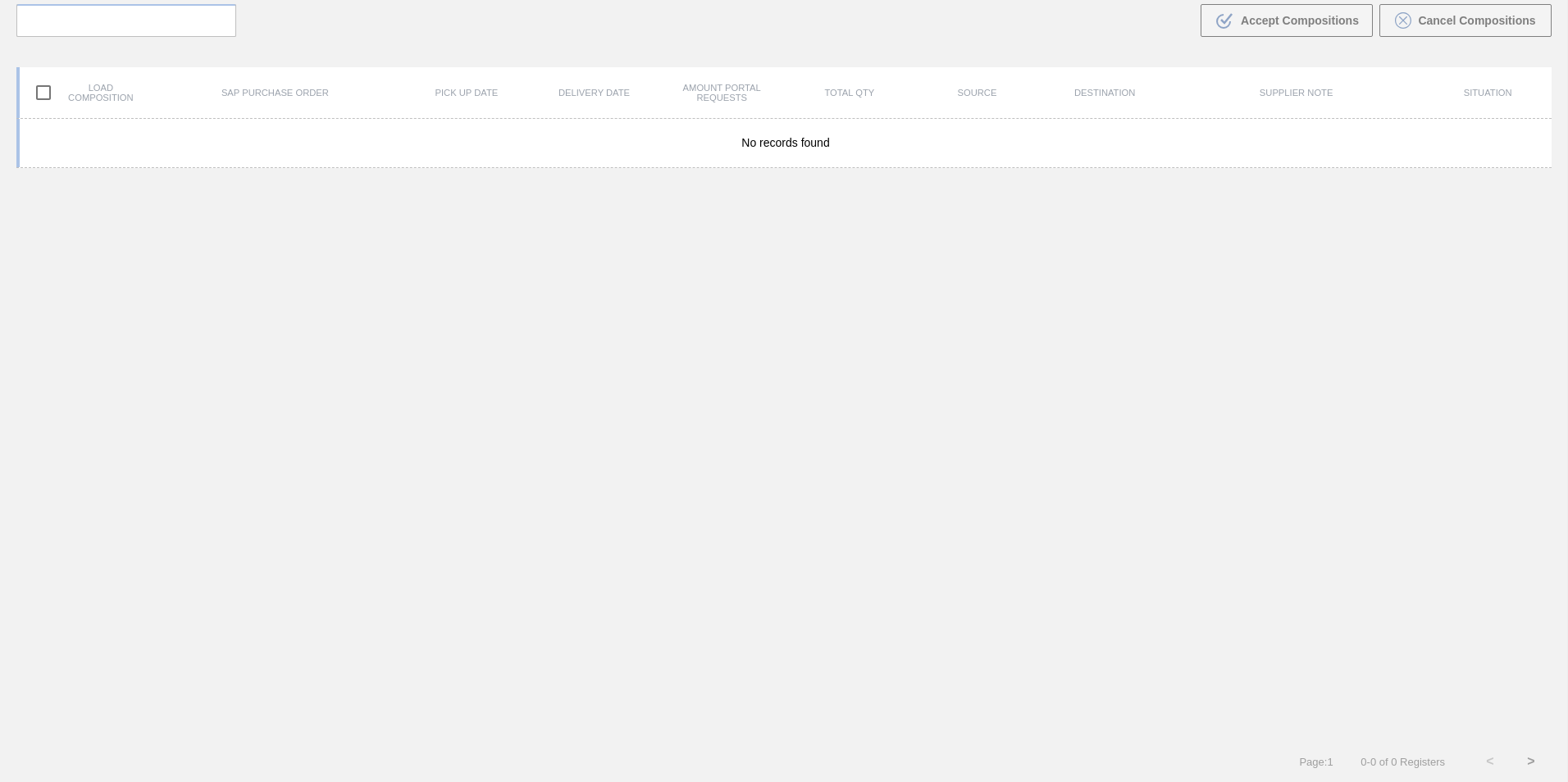
scroll to position [118, 0]
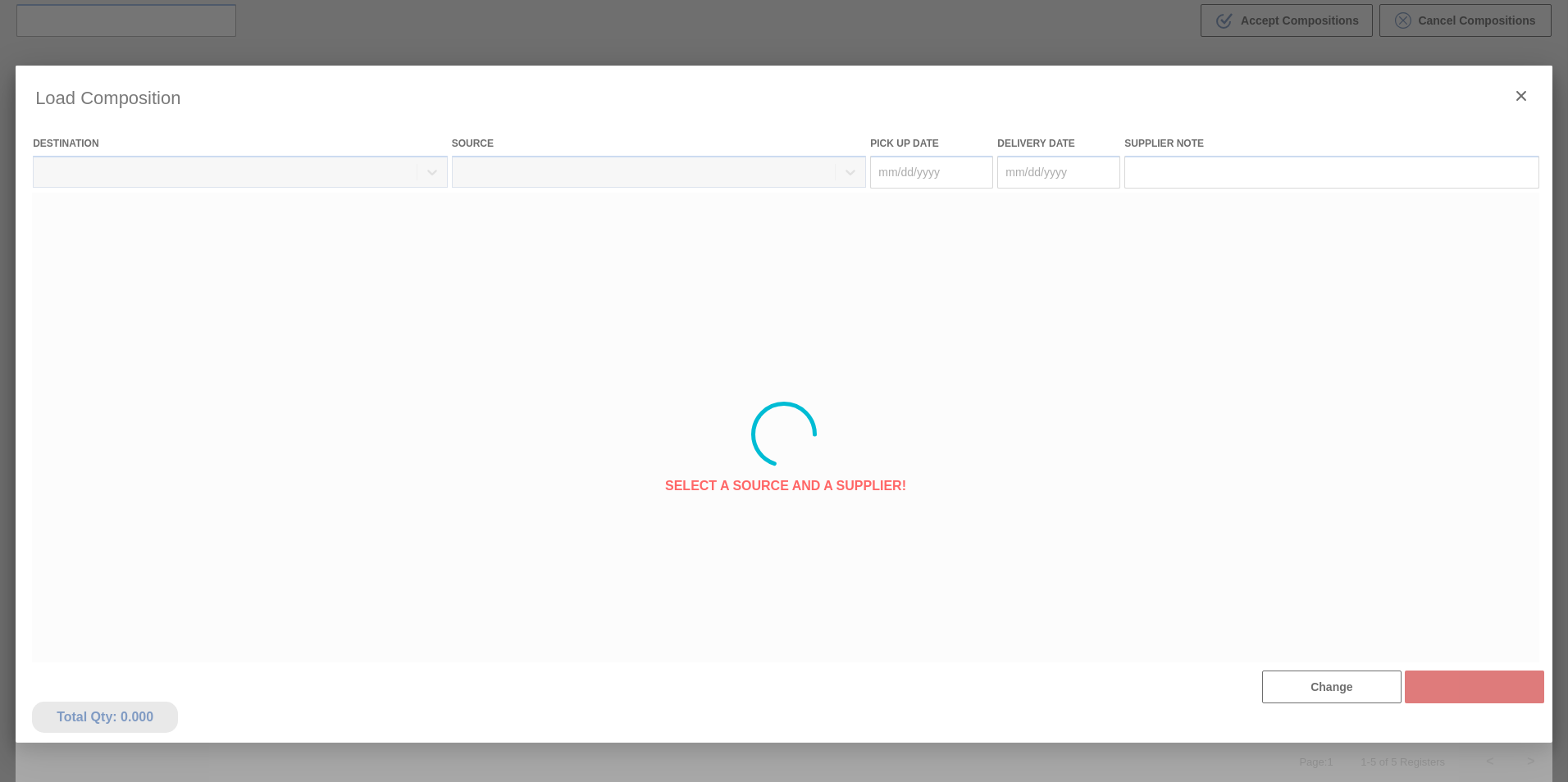
type Date "[DATE]"
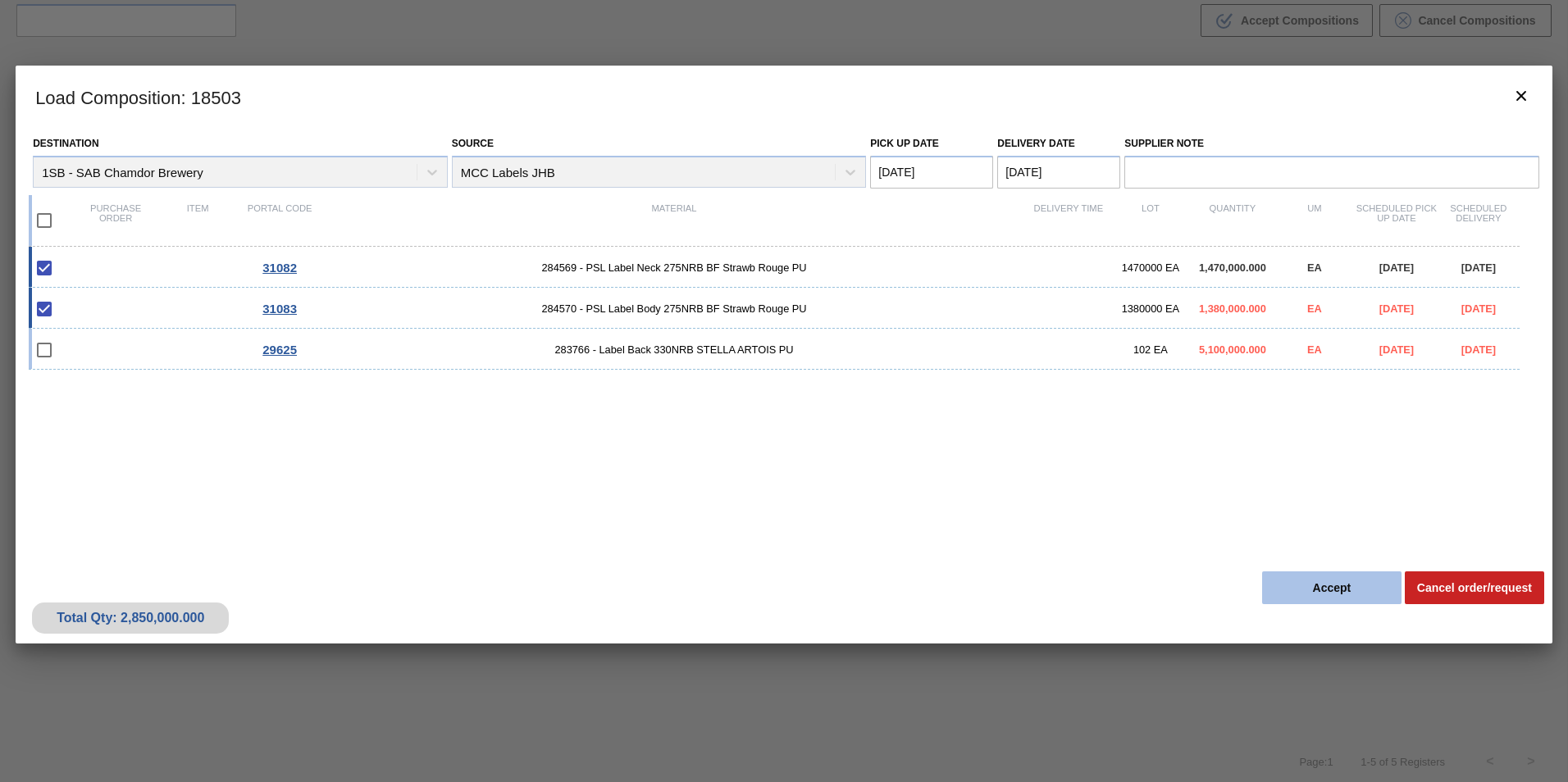
click at [1332, 595] on button "Accept" at bounding box center [1331, 588] width 139 height 33
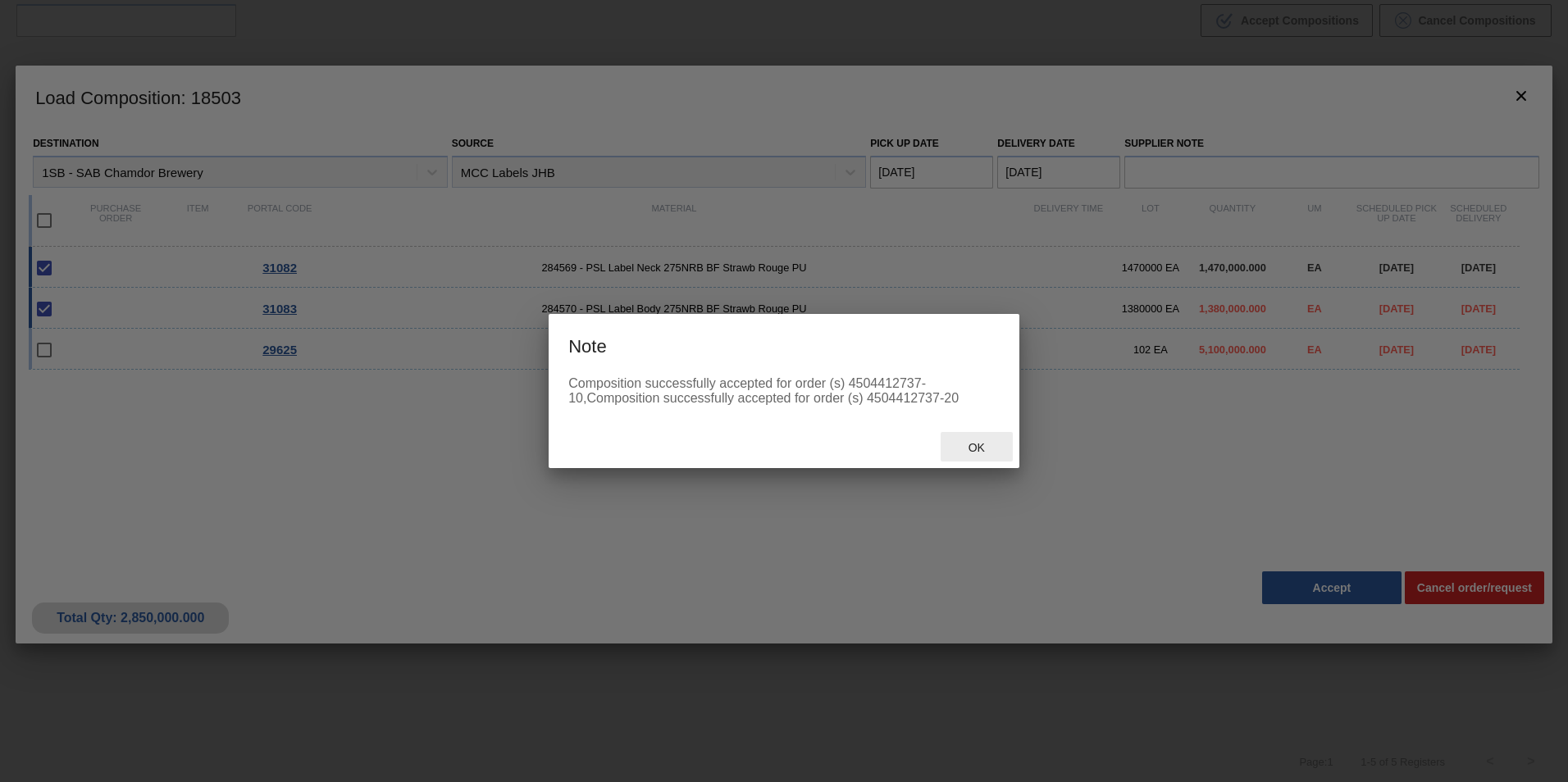
click at [979, 451] on span "Ok" at bounding box center [976, 448] width 43 height 13
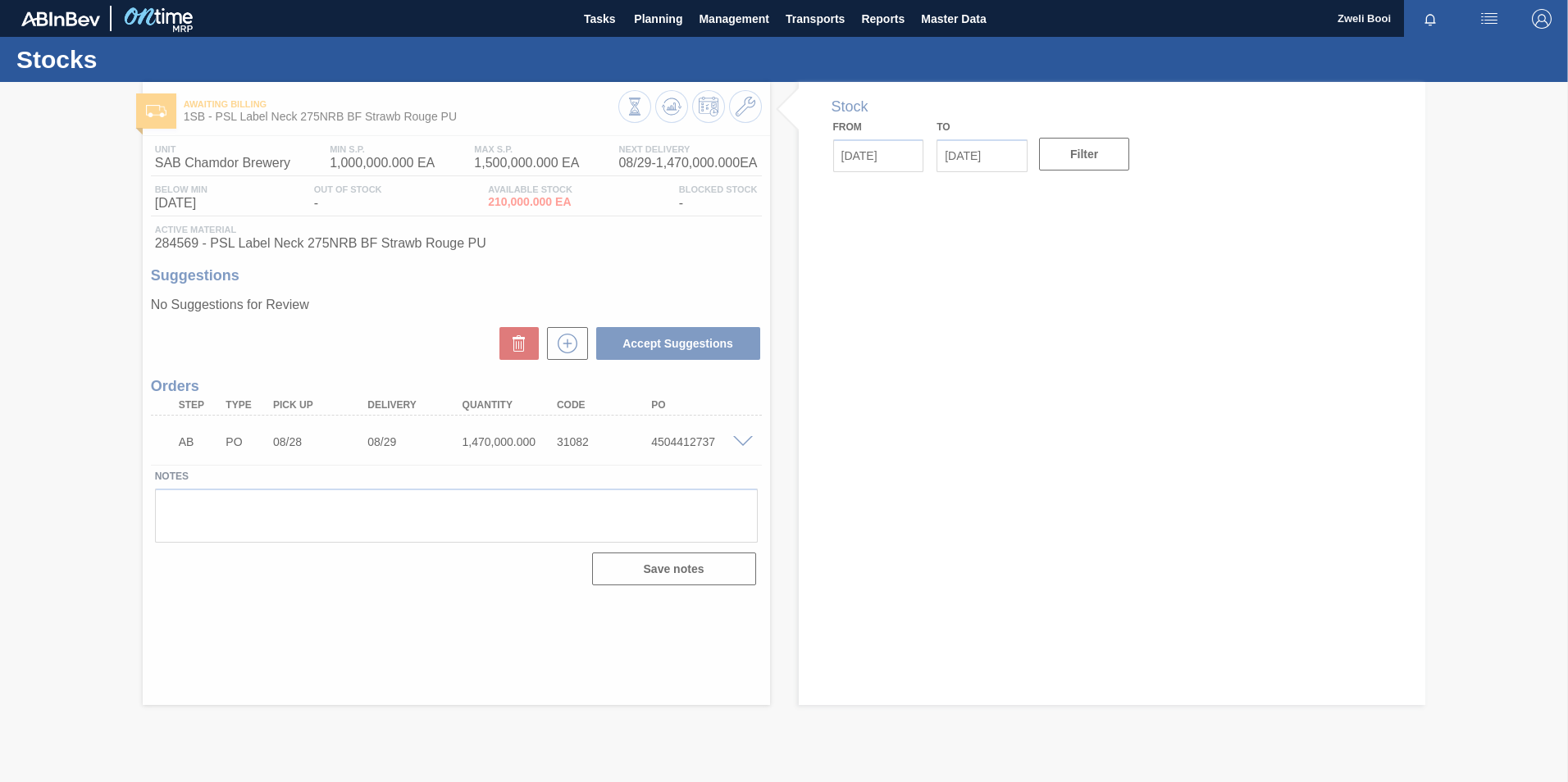
type input "[DATE]"
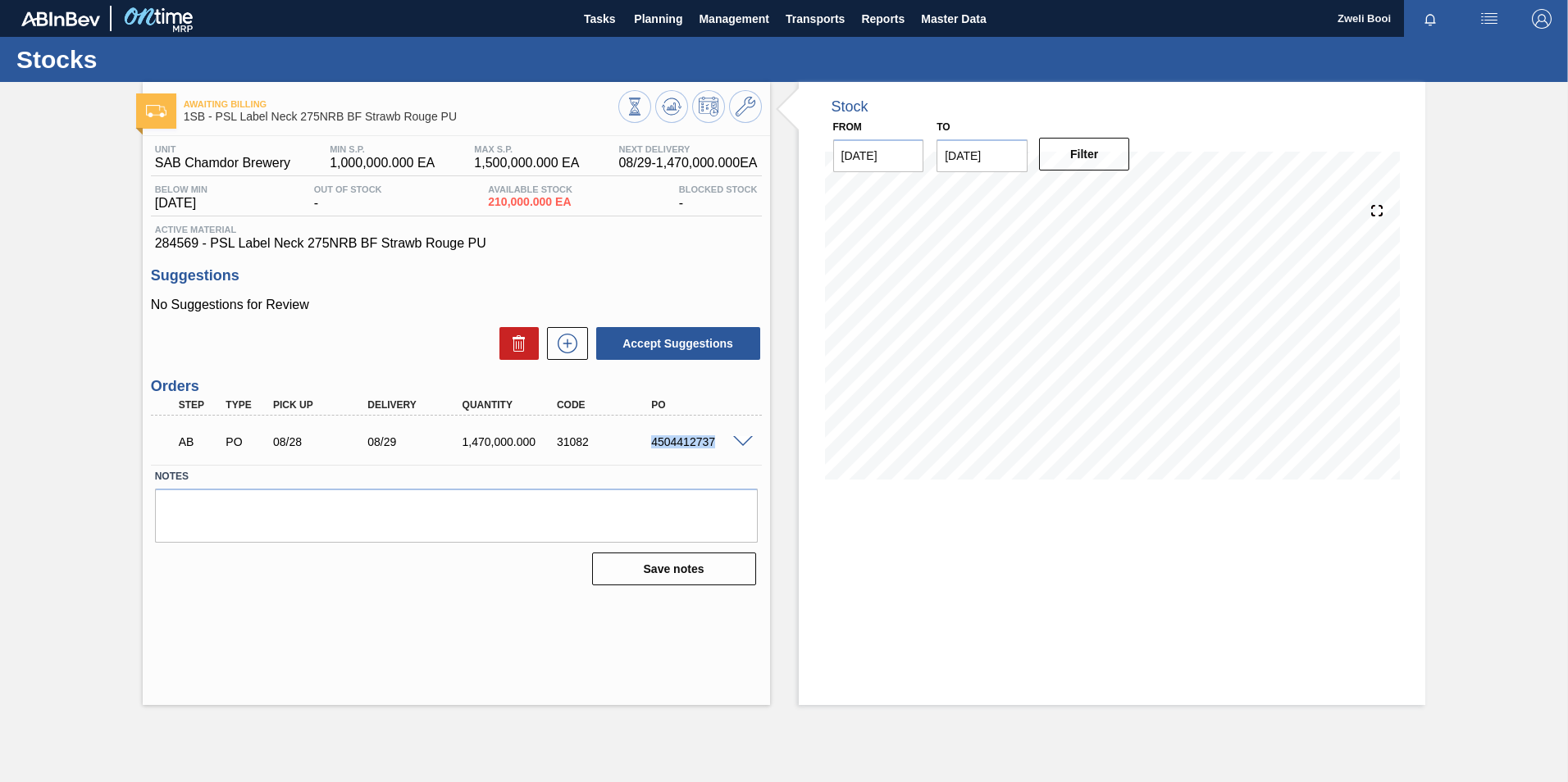
drag, startPoint x: 649, startPoint y: 442, endPoint x: 719, endPoint y: 451, distance: 70.6
click at [719, 451] on div "AB PO 08/28 08/29 1,470,000.000 31082 4504412737" at bounding box center [451, 440] width 567 height 33
copy div "4504412737"
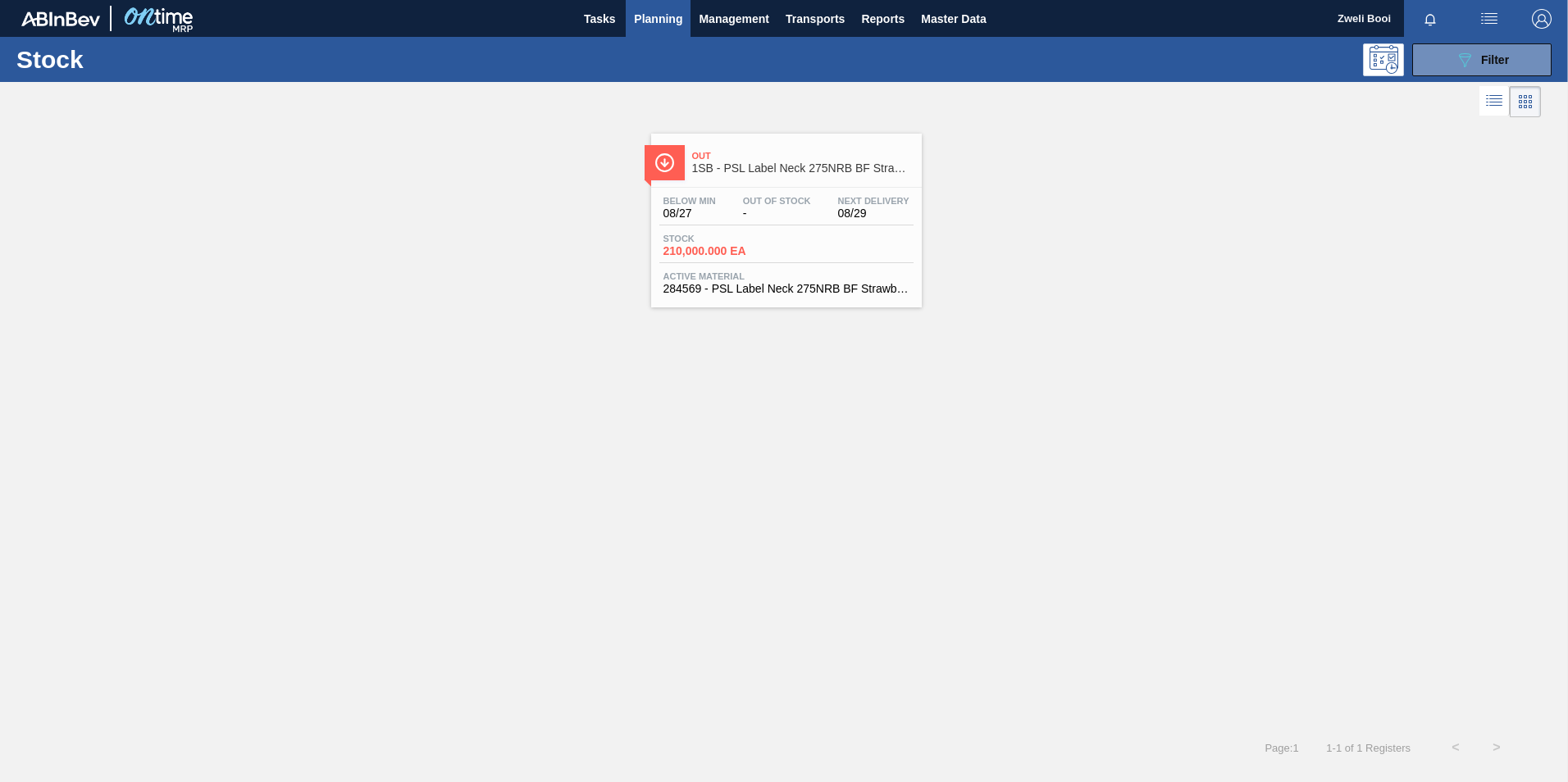
click at [1156, 257] on div "Out 1SB - PSL Label Neck 275NRB BF Strawb Rouge PU Below Min 08/27 Out Of Stock…" at bounding box center [784, 214] width 1568 height 186
